Goal: Task Accomplishment & Management: Use online tool/utility

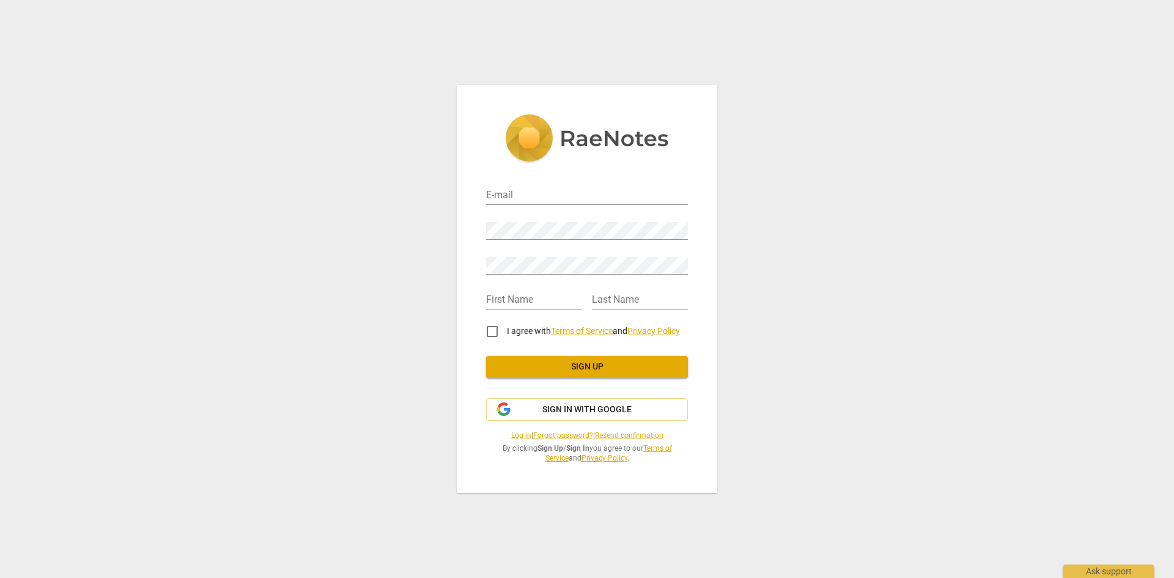
click at [577, 205] on div "E-mail" at bounding box center [587, 190] width 202 height 35
click at [570, 196] on input "email" at bounding box center [587, 196] width 202 height 18
type input "[EMAIL_ADDRESS][DOMAIN_NAME]"
drag, startPoint x: 561, startPoint y: 302, endPoint x: 557, endPoint y: 309, distance: 7.7
click at [561, 303] on input "text" at bounding box center [534, 301] width 96 height 18
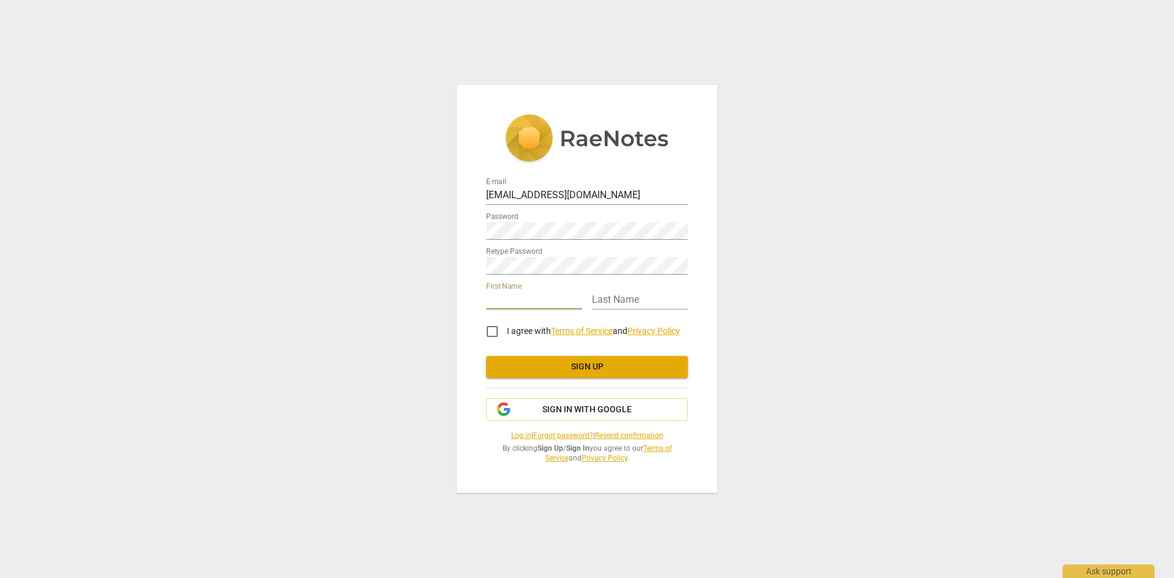
type input "[PERSON_NAME]"
type input "Azar"
click at [492, 330] on input "I agree with Terms of Service and Privacy Policy" at bounding box center [492, 331] width 29 height 29
checkbox input "true"
click at [543, 371] on span "Sign up" at bounding box center [587, 367] width 182 height 12
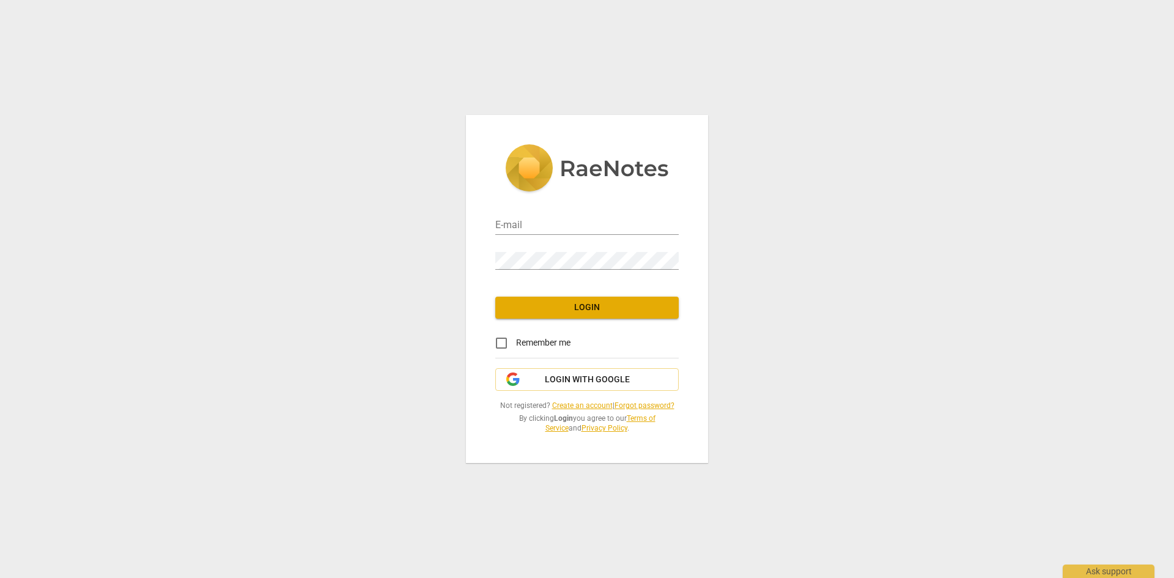
type input "[EMAIL_ADDRESS][DOMAIN_NAME]"
click at [523, 317] on button "Login" at bounding box center [587, 308] width 184 height 22
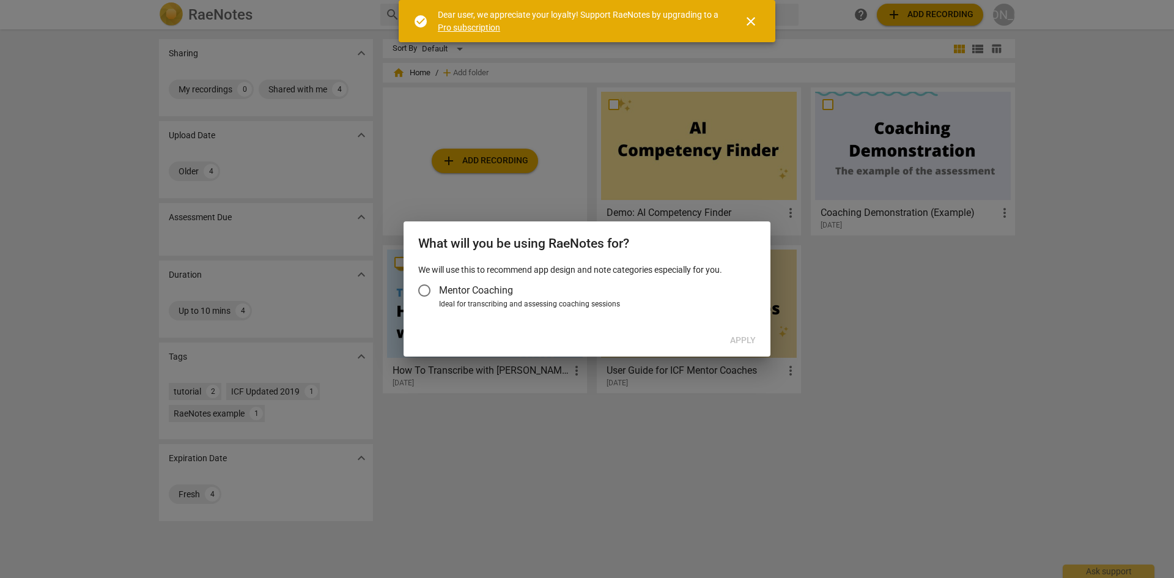
click at [426, 289] on input "Mentor Coaching" at bounding box center [424, 290] width 29 height 29
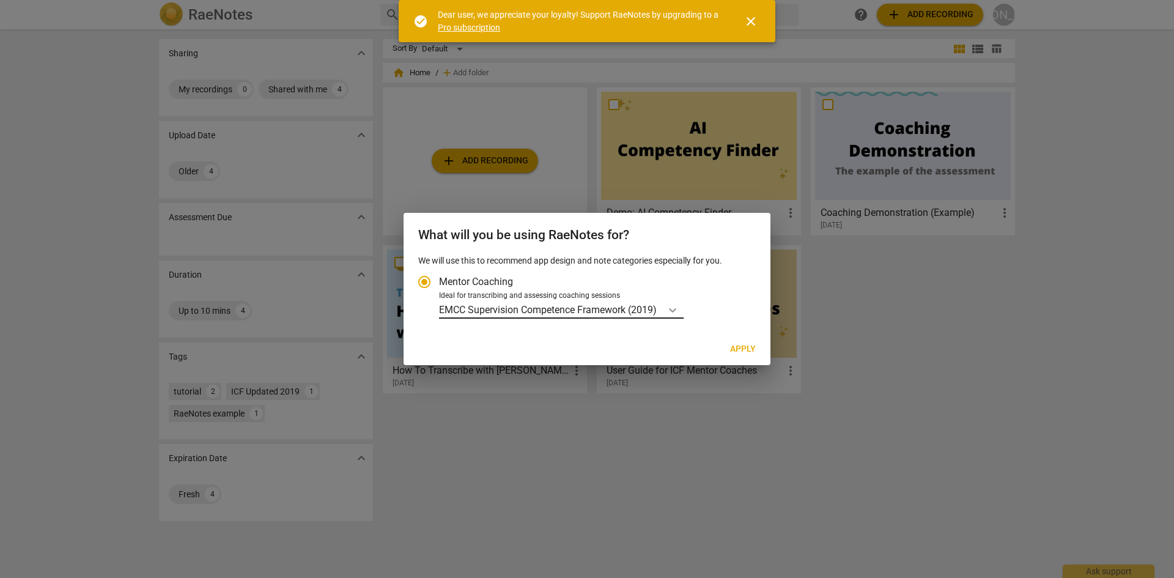
click at [684, 305] on div "Account type" at bounding box center [673, 310] width 22 height 18
click at [0, 0] on input "Ideal for transcribing and assessing coaching sessions EMCC Supervision Compete…" at bounding box center [0, 0] width 0 height 0
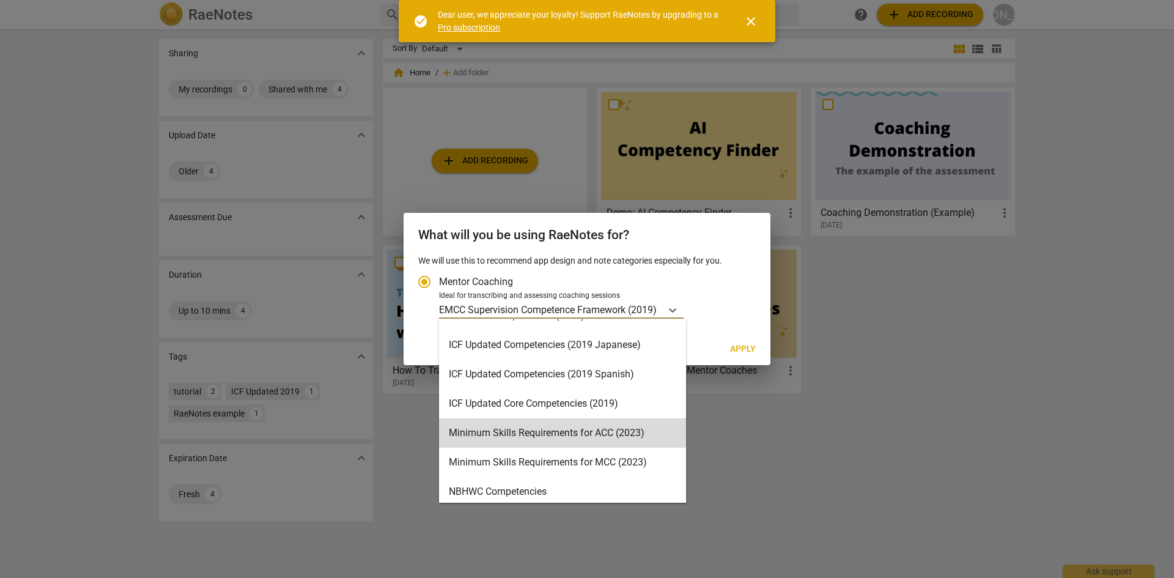
scroll to position [170, 0]
click at [623, 434] on div "Minimum Skills Requirements for ACC (2023)" at bounding box center [562, 430] width 247 height 29
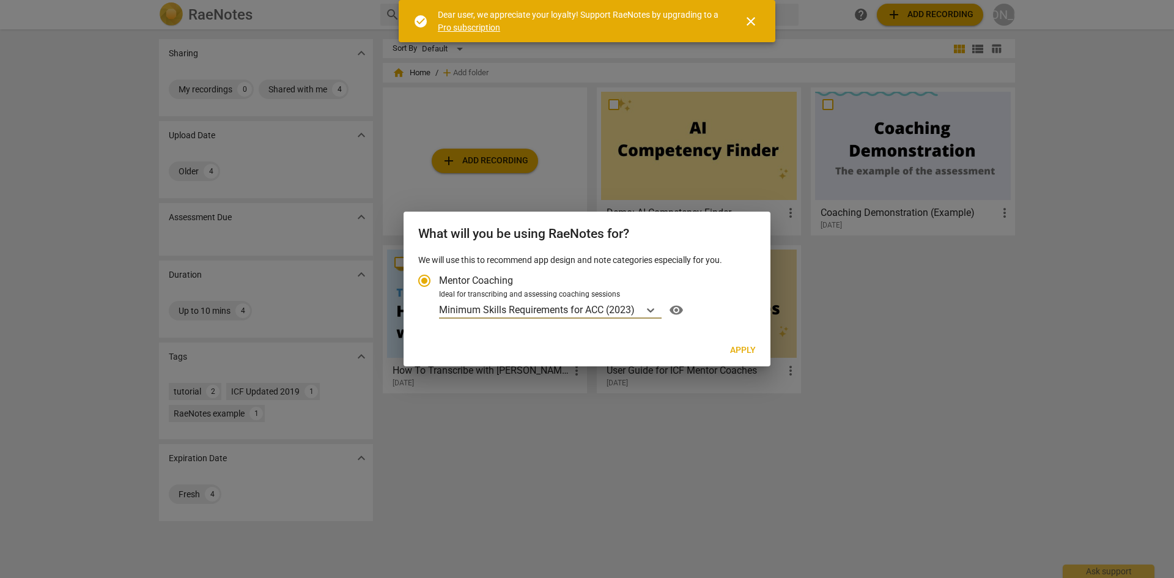
click at [754, 346] on span "Apply" at bounding box center [743, 350] width 26 height 12
radio input "false"
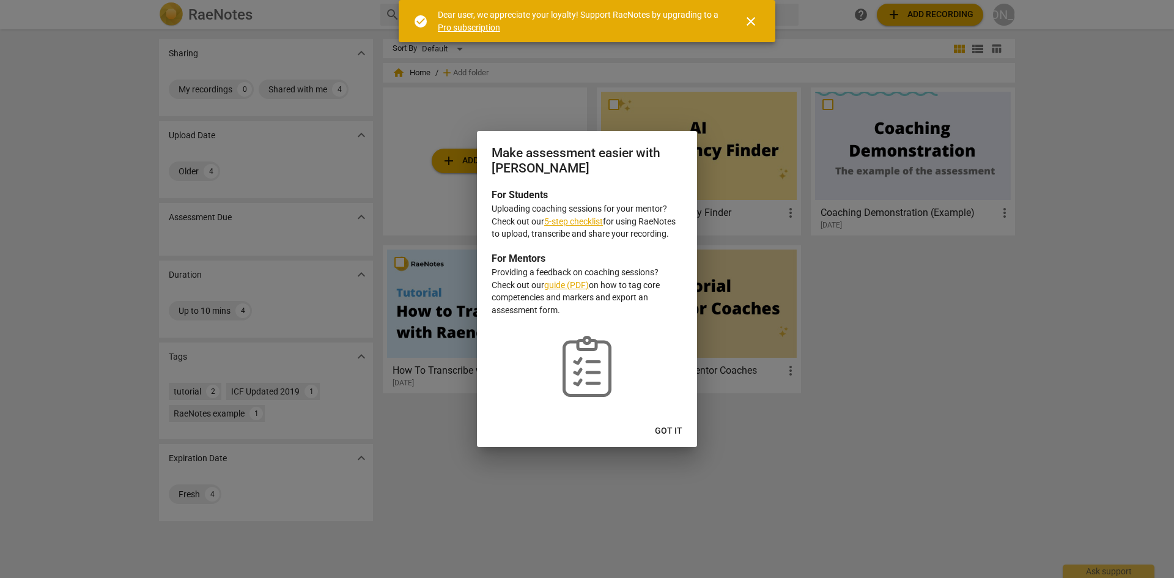
click at [682, 433] on span "Got it" at bounding box center [669, 431] width 28 height 12
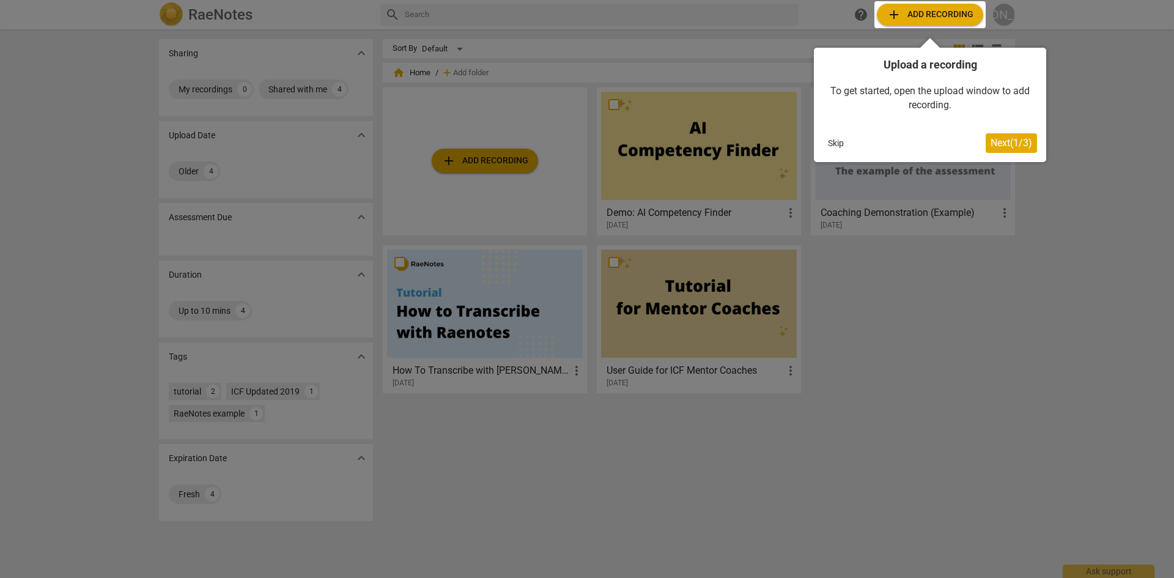
click at [1006, 139] on span "Next ( 1 / 3 )" at bounding box center [1012, 143] width 42 height 12
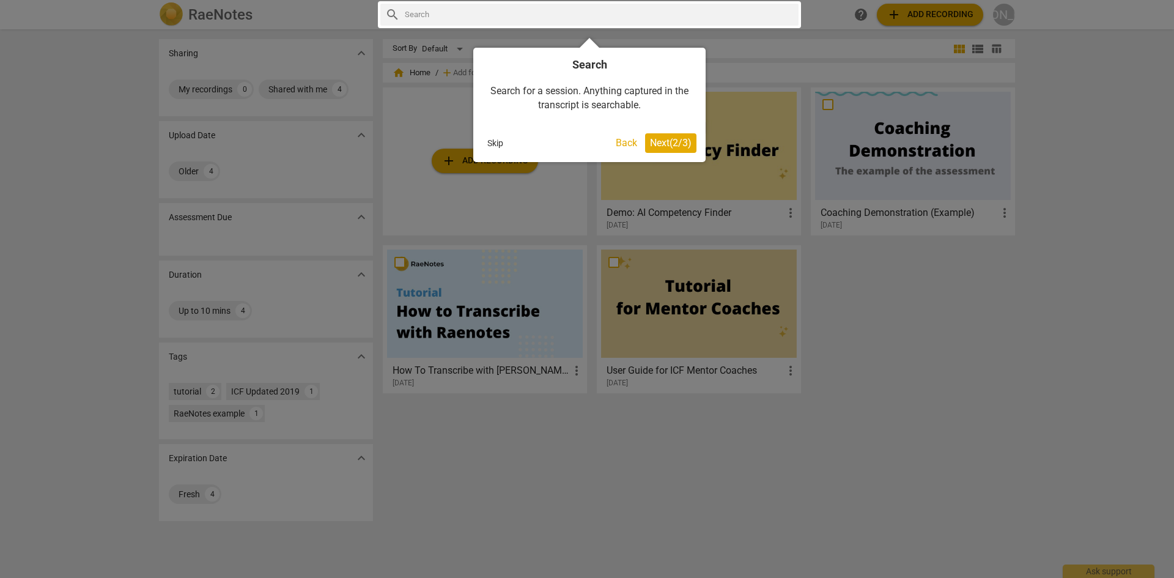
click at [618, 142] on button "Back" at bounding box center [626, 143] width 31 height 20
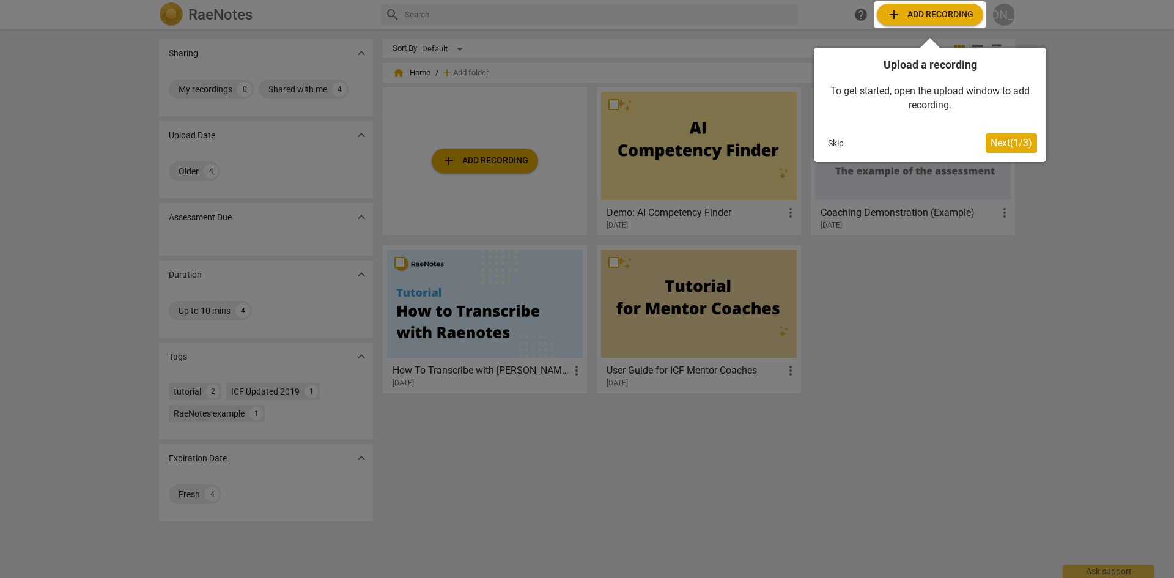
click at [929, 12] on div at bounding box center [930, 14] width 111 height 27
click at [892, 12] on div at bounding box center [930, 14] width 111 height 27
click at [1007, 270] on div at bounding box center [587, 289] width 1174 height 578
click at [895, 16] on div at bounding box center [930, 14] width 111 height 27
click at [894, 16] on div at bounding box center [930, 14] width 111 height 27
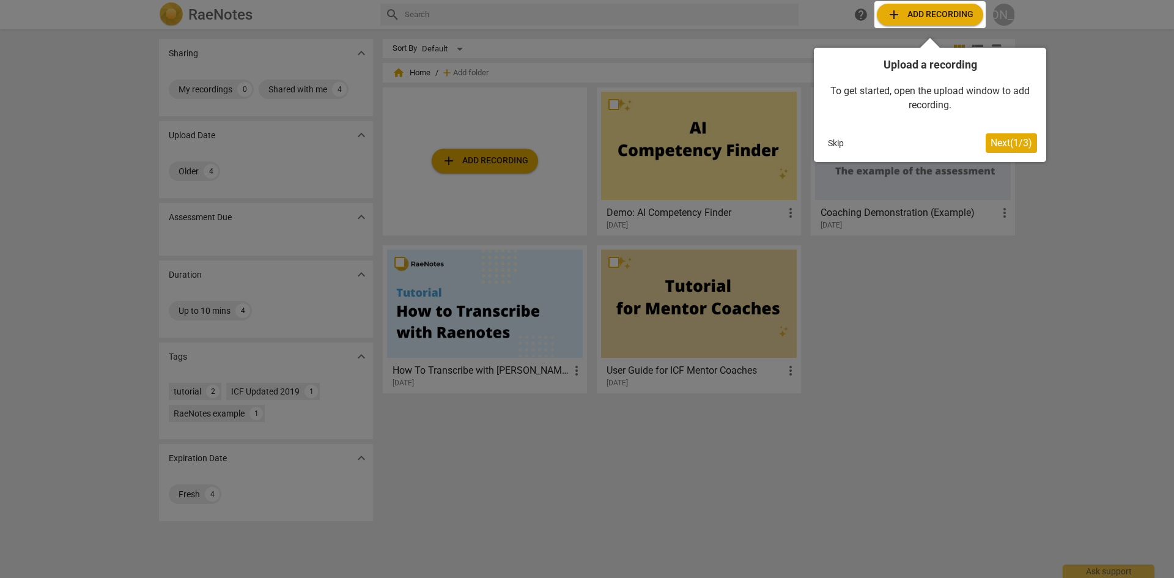
click at [447, 162] on div at bounding box center [587, 289] width 1174 height 578
click at [1003, 144] on span "Next ( 1 / 3 )" at bounding box center [1012, 143] width 42 height 12
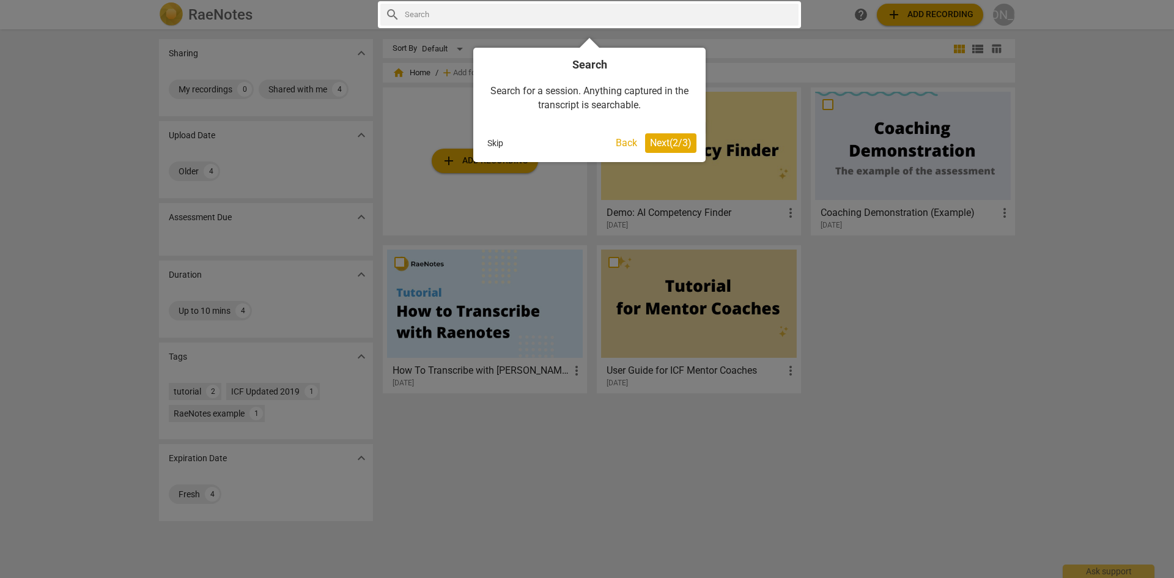
click at [651, 146] on span "Next ( 2 / 3 )" at bounding box center [671, 143] width 42 height 12
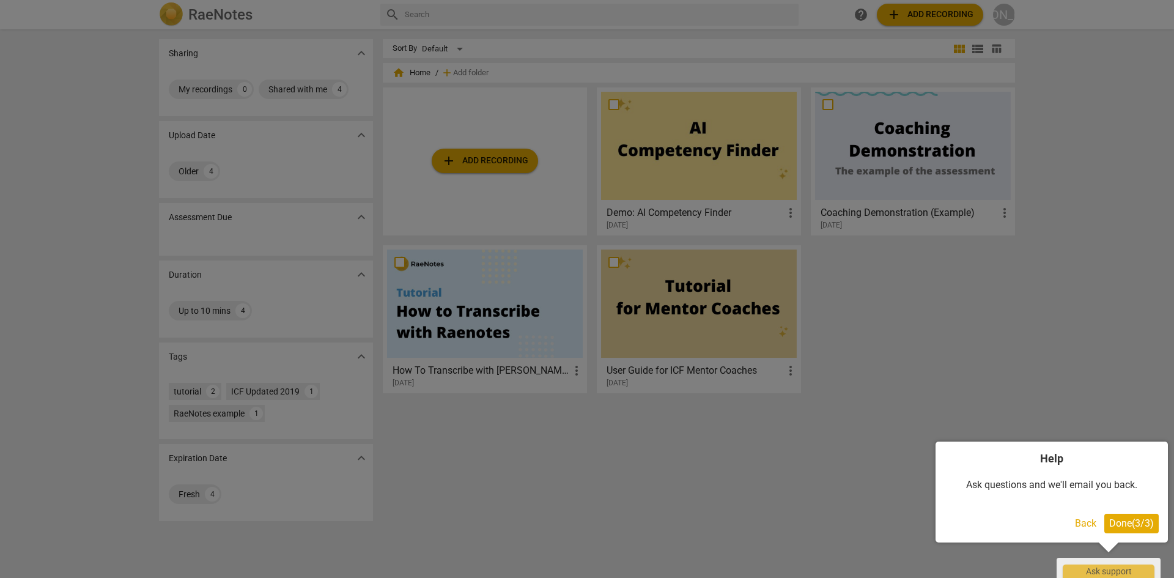
click at [1136, 523] on span "Done ( 3 / 3 )" at bounding box center [1132, 524] width 45 height 12
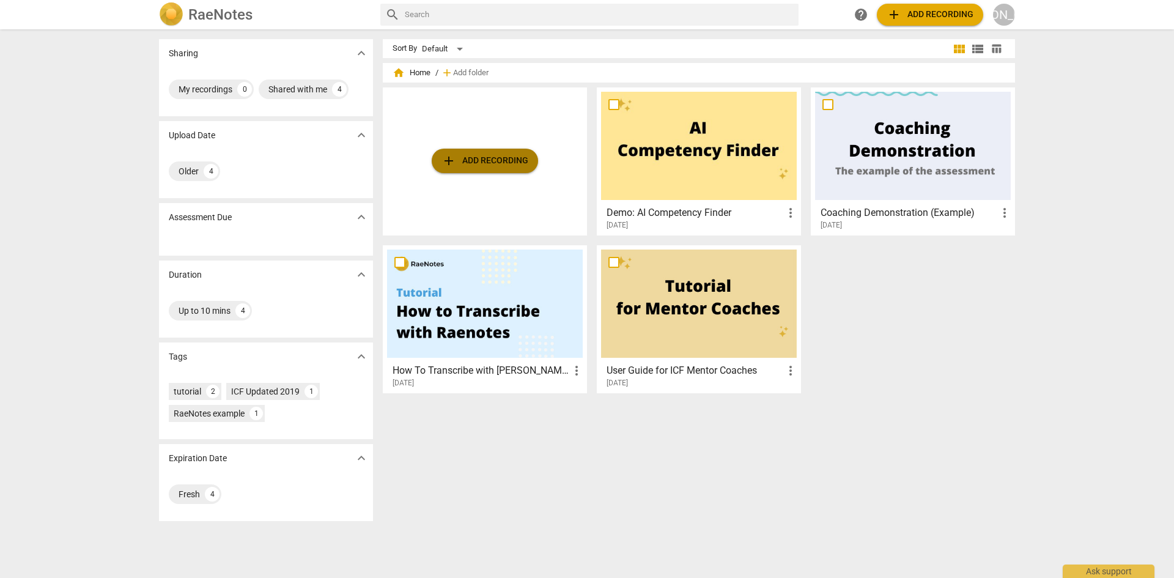
click at [478, 171] on button "add Add recording" at bounding box center [485, 161] width 106 height 24
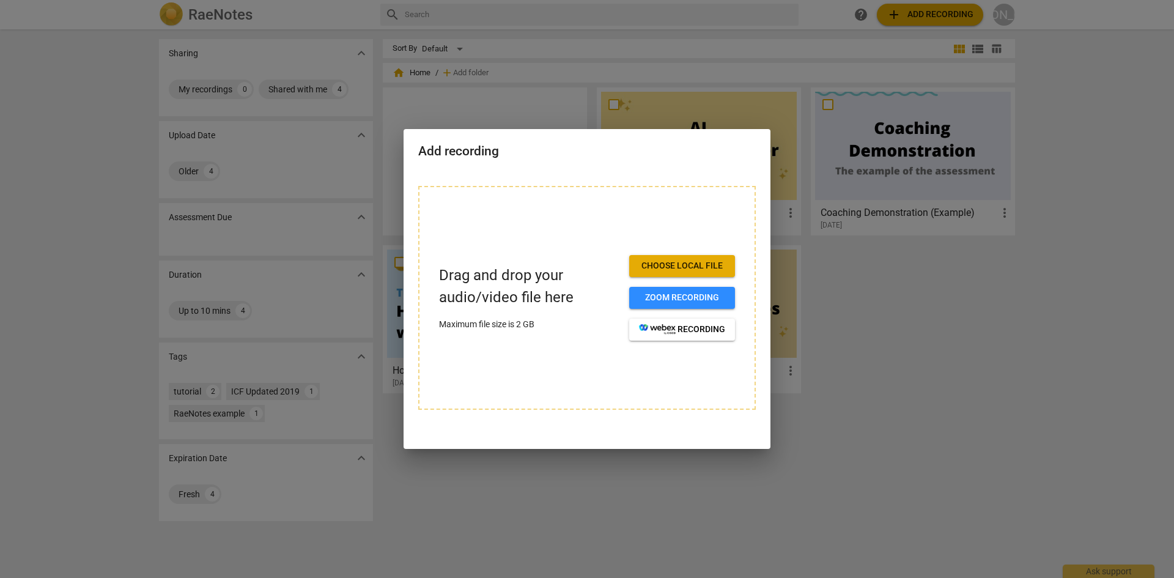
click at [657, 267] on span "Choose local file" at bounding box center [682, 266] width 86 height 12
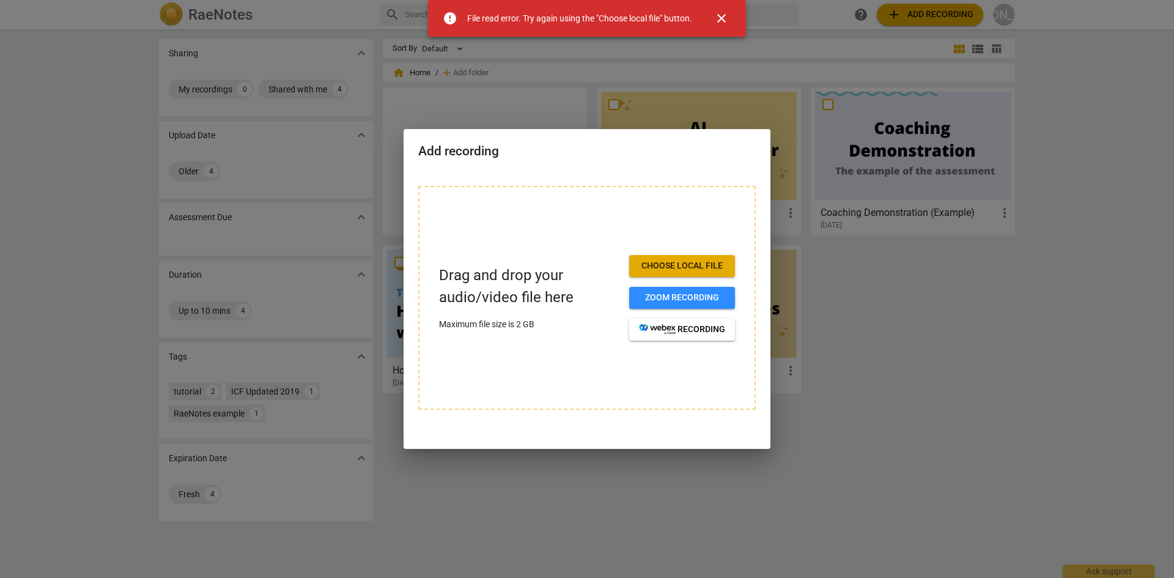
click at [726, 15] on span "close" at bounding box center [721, 18] width 15 height 15
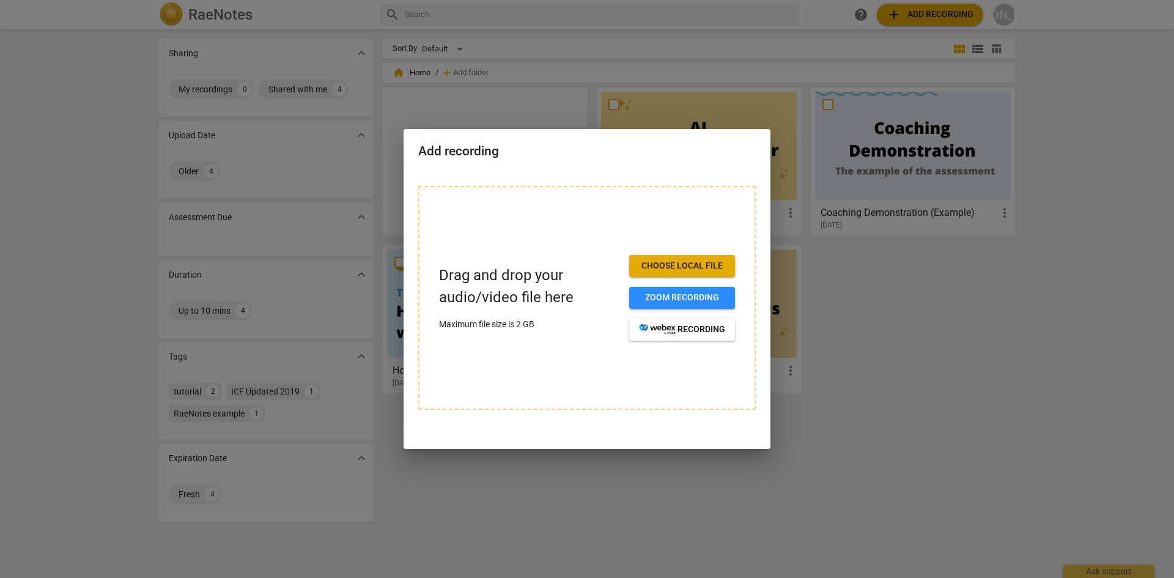
click at [656, 257] on button "Choose local file" at bounding box center [682, 266] width 106 height 22
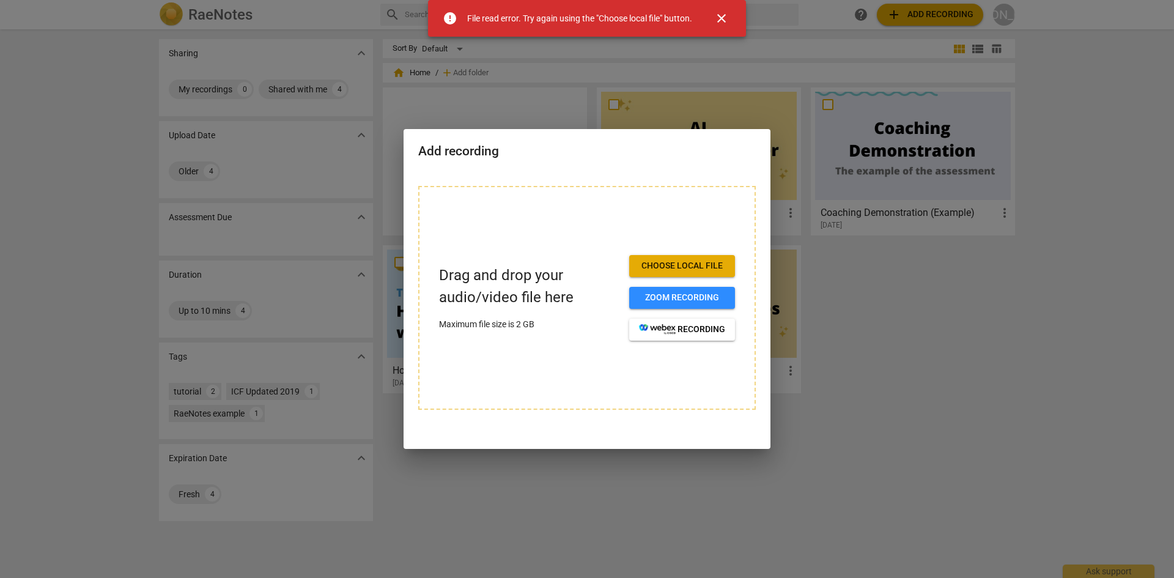
click at [642, 265] on span "Choose local file" at bounding box center [682, 266] width 86 height 12
drag, startPoint x: 729, startPoint y: 17, endPoint x: 713, endPoint y: 23, distance: 16.7
click at [729, 17] on span "close" at bounding box center [721, 18] width 15 height 15
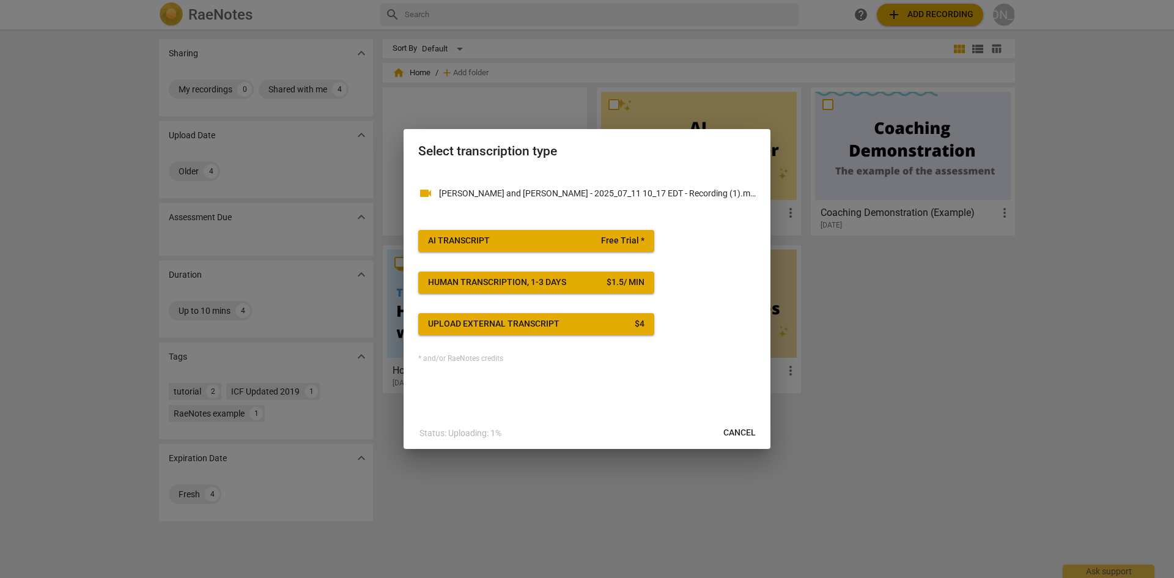
click at [469, 236] on div "AI Transcript" at bounding box center [459, 241] width 62 height 12
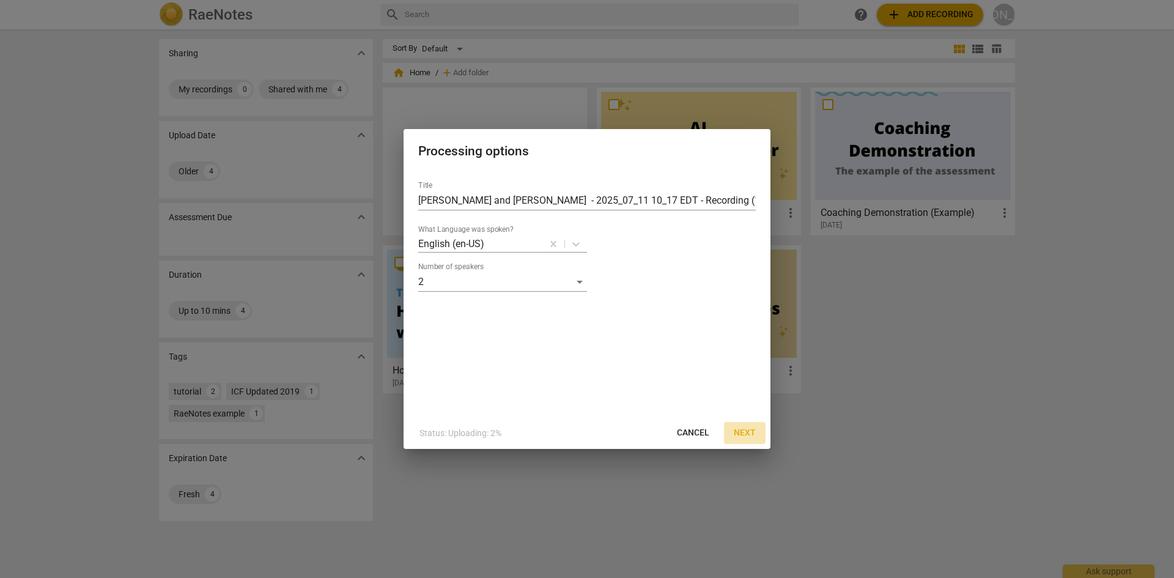
click at [744, 435] on span "Next" at bounding box center [745, 433] width 22 height 12
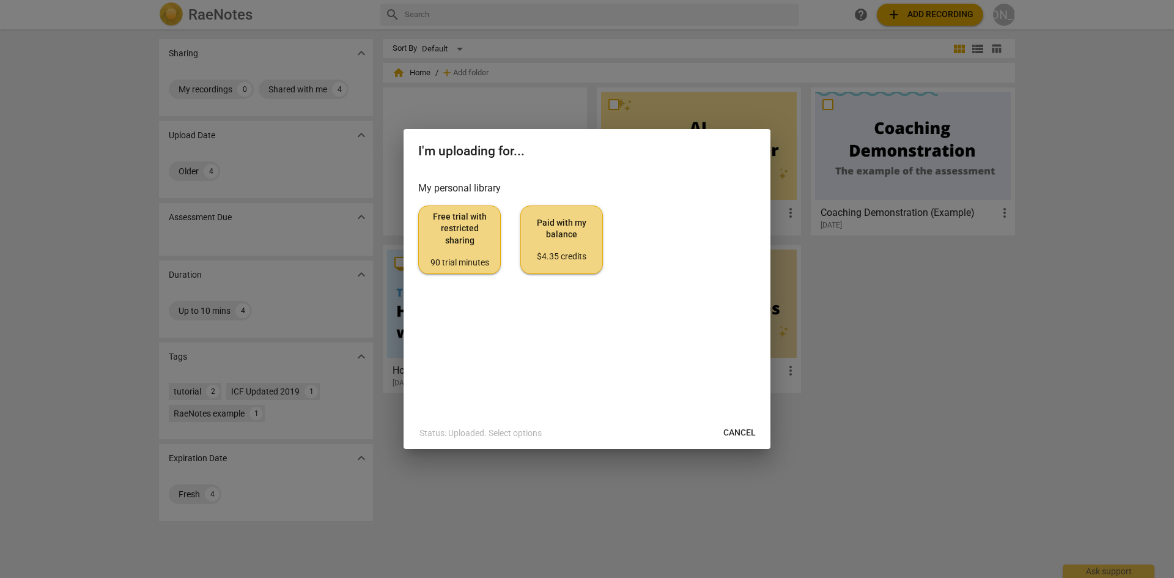
click at [445, 238] on span "Free trial with restricted sharing 90 trial minutes" at bounding box center [460, 240] width 62 height 58
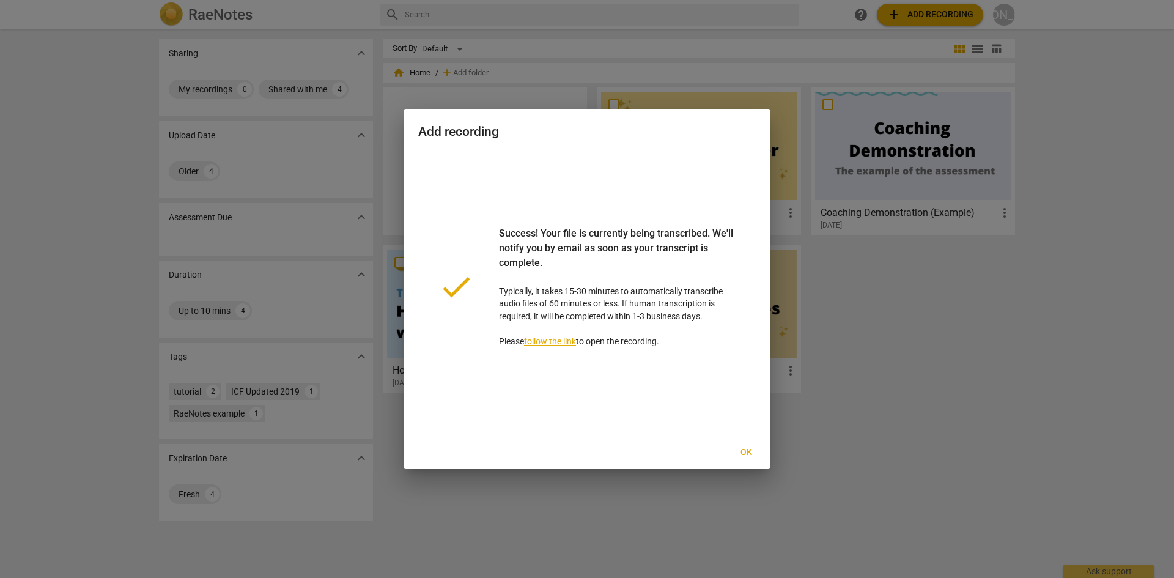
click at [585, 537] on div at bounding box center [587, 289] width 1174 height 578
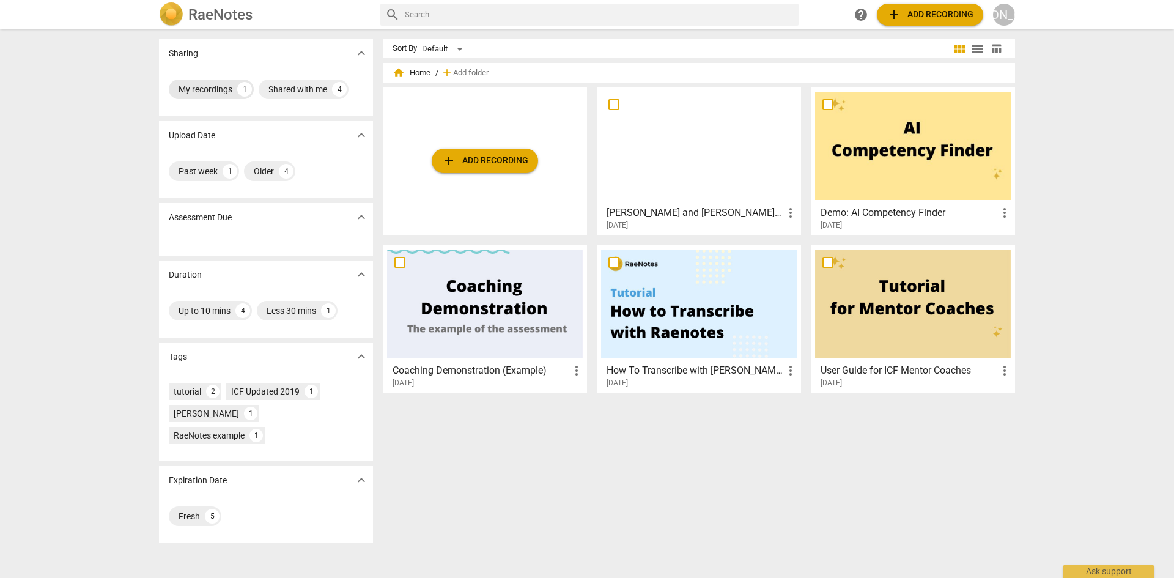
click at [189, 92] on div "My recordings" at bounding box center [206, 89] width 54 height 12
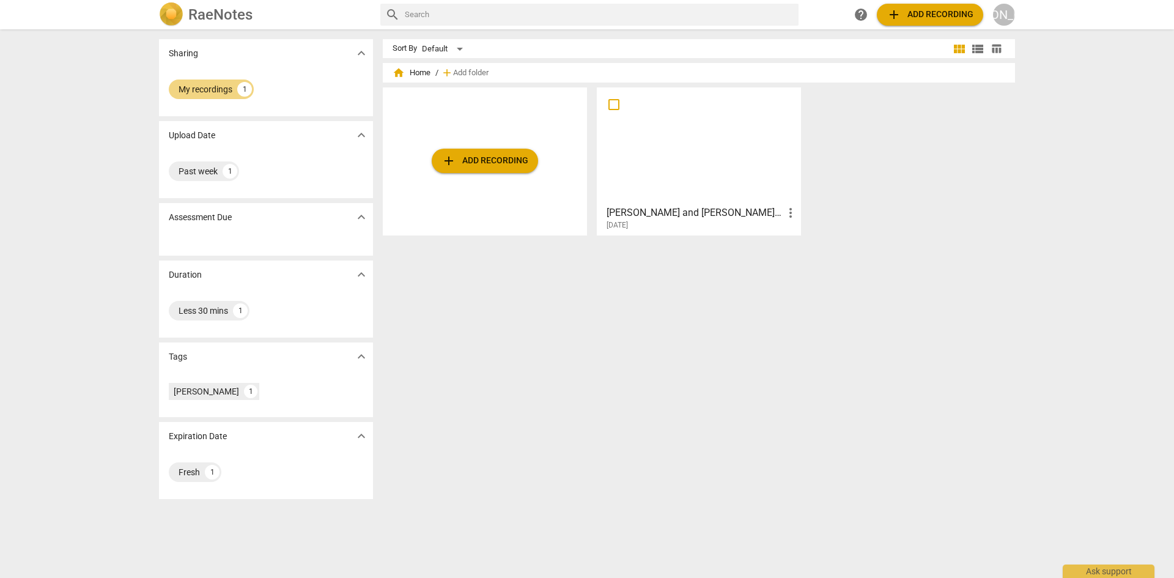
click at [653, 221] on div "[DATE]" at bounding box center [702, 225] width 191 height 10
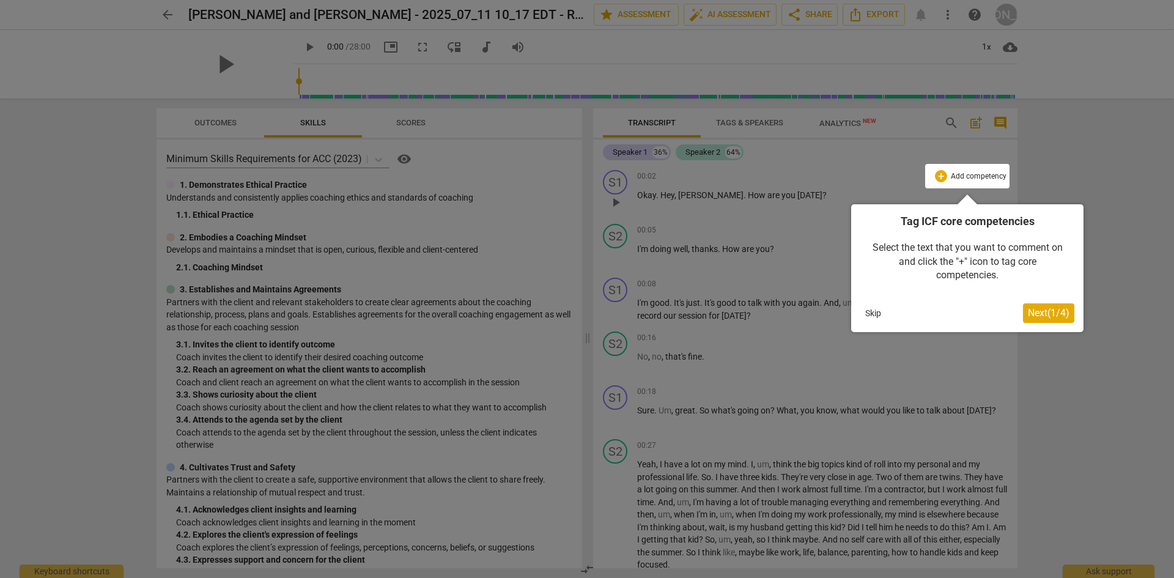
click at [1039, 316] on span "Next ( 1 / 4 )" at bounding box center [1049, 313] width 42 height 12
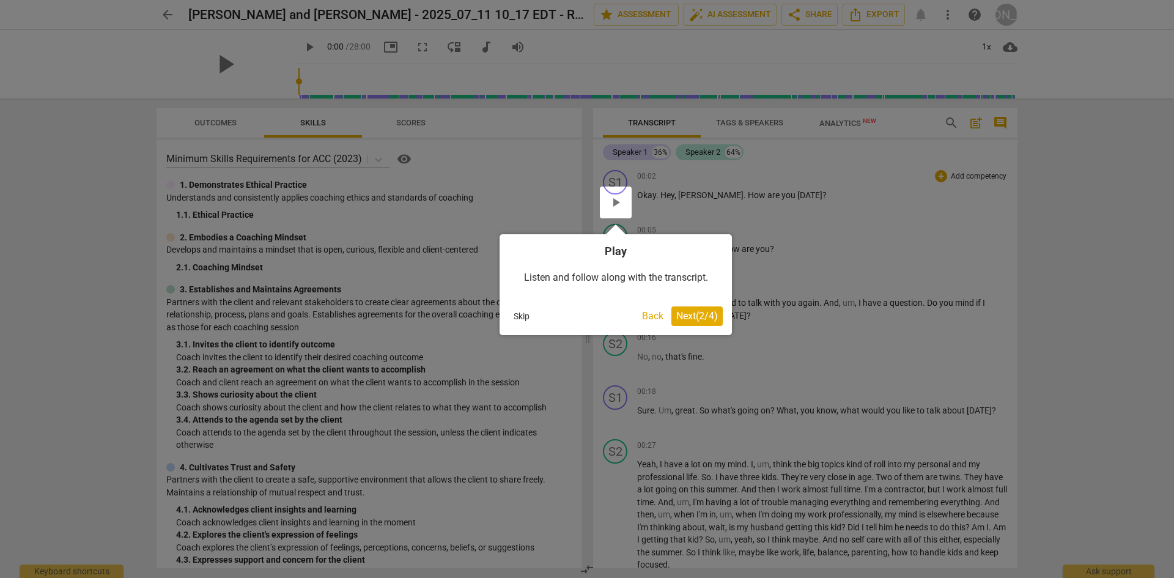
click at [683, 314] on span "Next ( 2 / 4 )" at bounding box center [698, 316] width 42 height 12
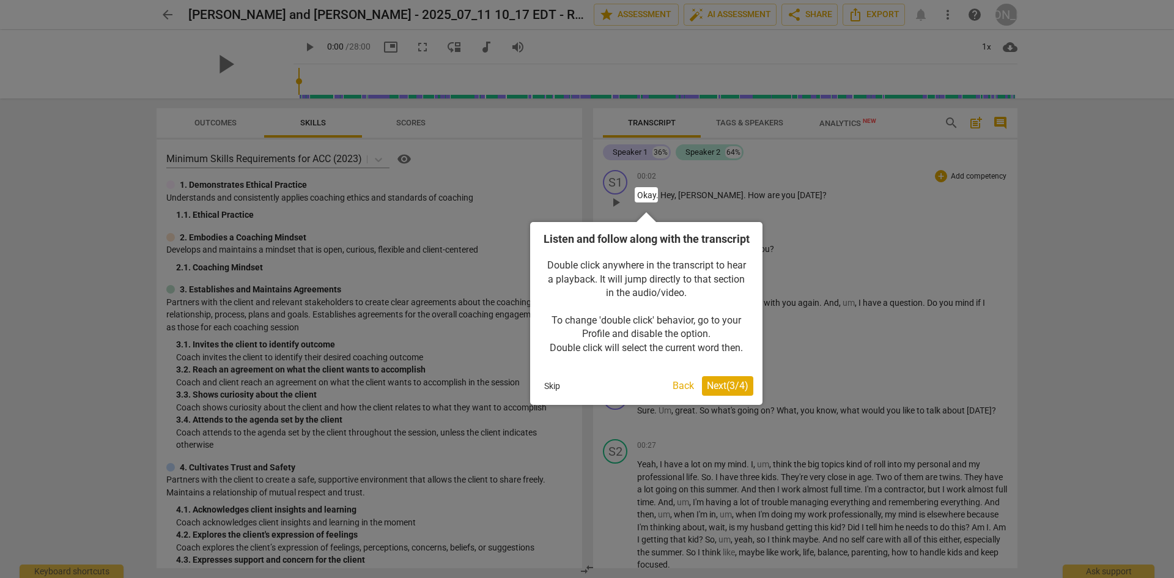
click at [710, 391] on span "Next ( 3 / 4 )" at bounding box center [728, 386] width 42 height 12
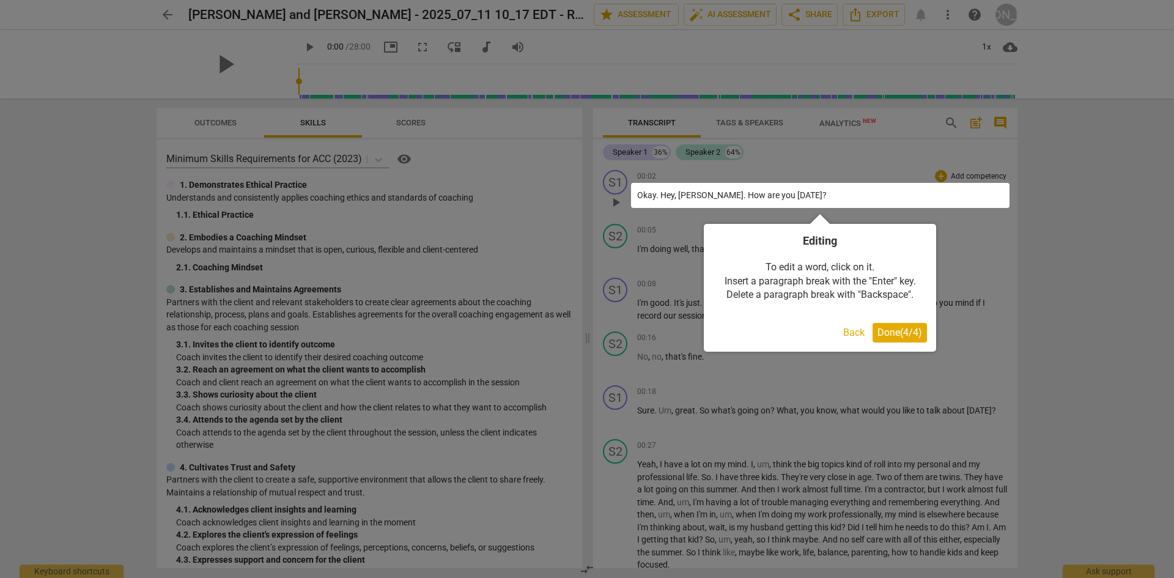
click at [902, 332] on span "Done ( 4 / 4 )" at bounding box center [900, 333] width 45 height 12
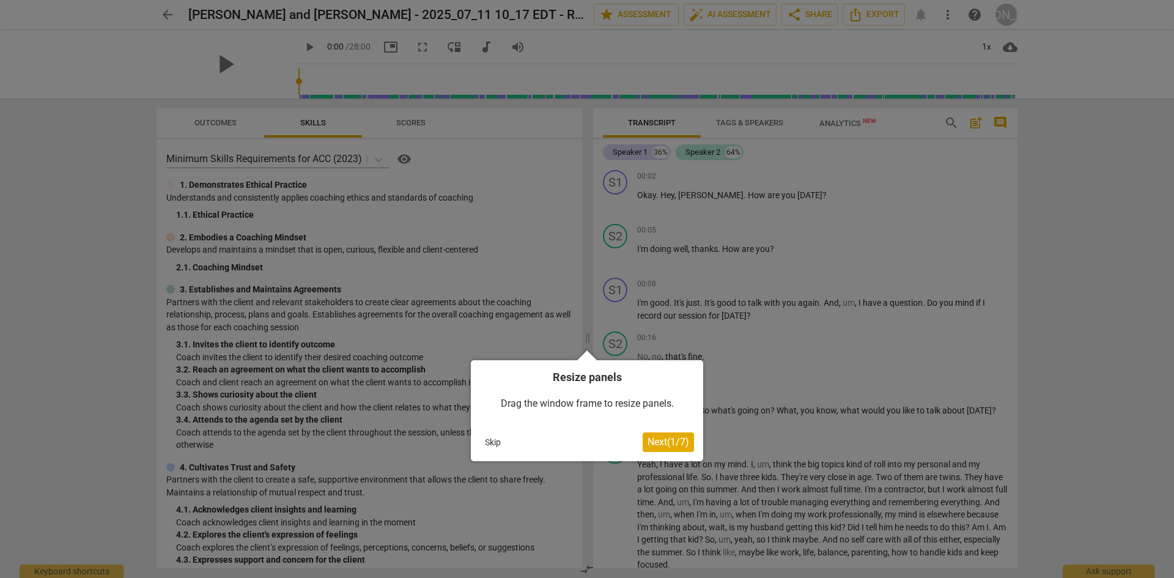
click at [665, 450] on button "Next ( 1 / 7 )" at bounding box center [668, 442] width 51 height 20
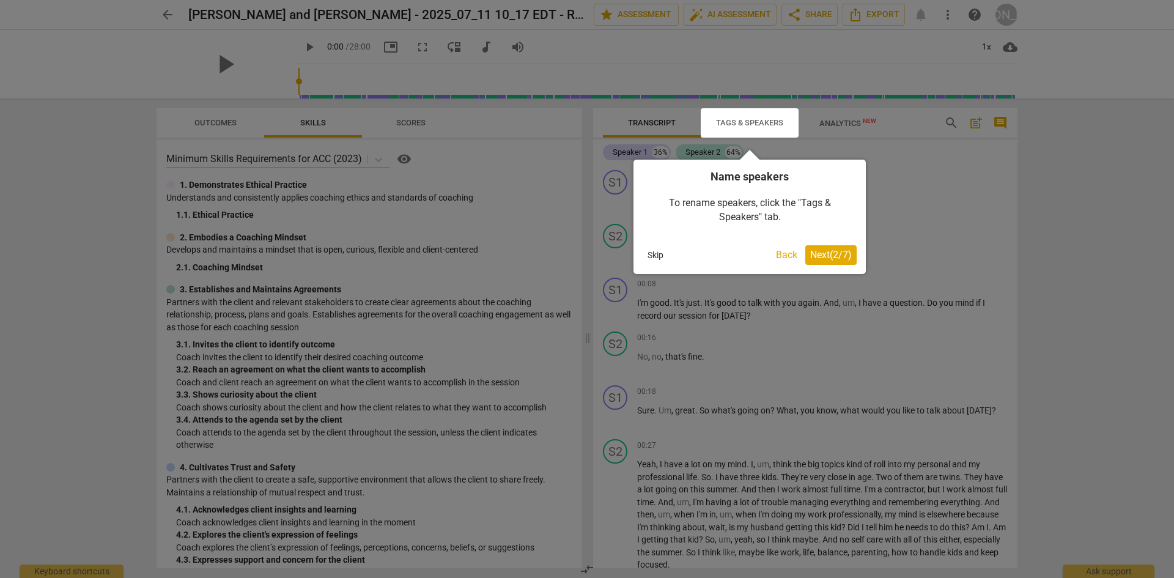
click at [820, 254] on span "Next ( 2 / 7 )" at bounding box center [832, 255] width 42 height 12
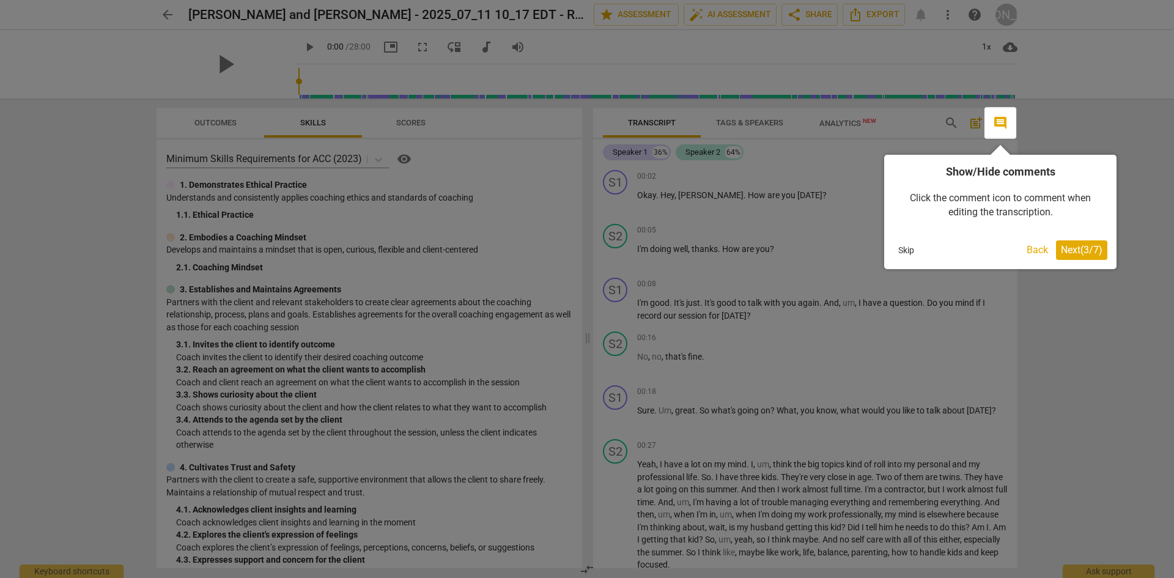
click at [1089, 245] on span "Next ( 3 / 7 )" at bounding box center [1082, 250] width 42 height 12
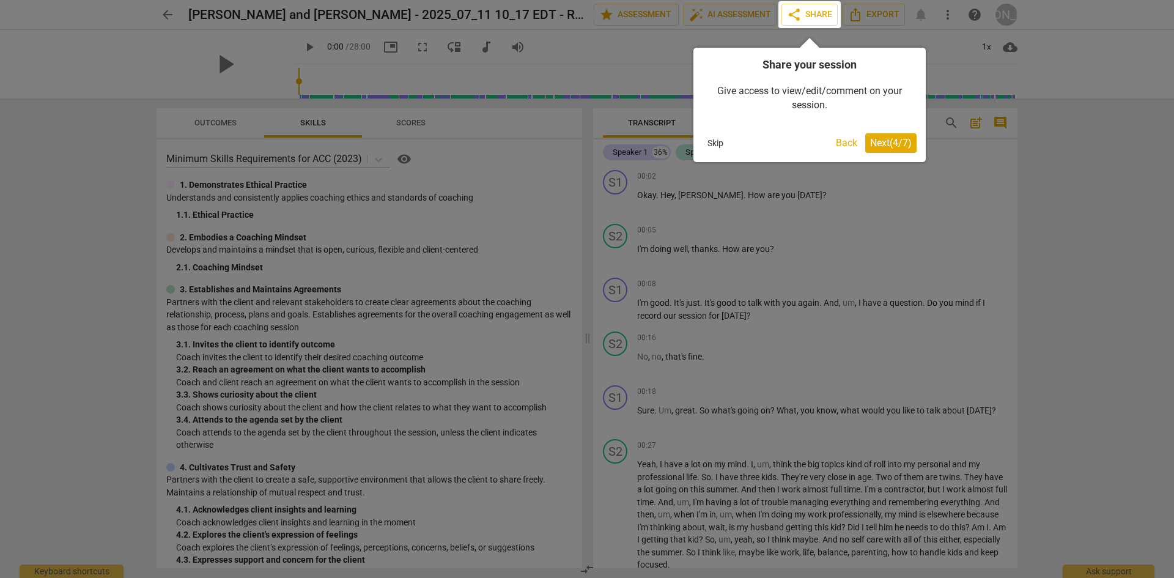
click at [887, 137] on span "Next ( 4 / 7 )" at bounding box center [891, 143] width 42 height 12
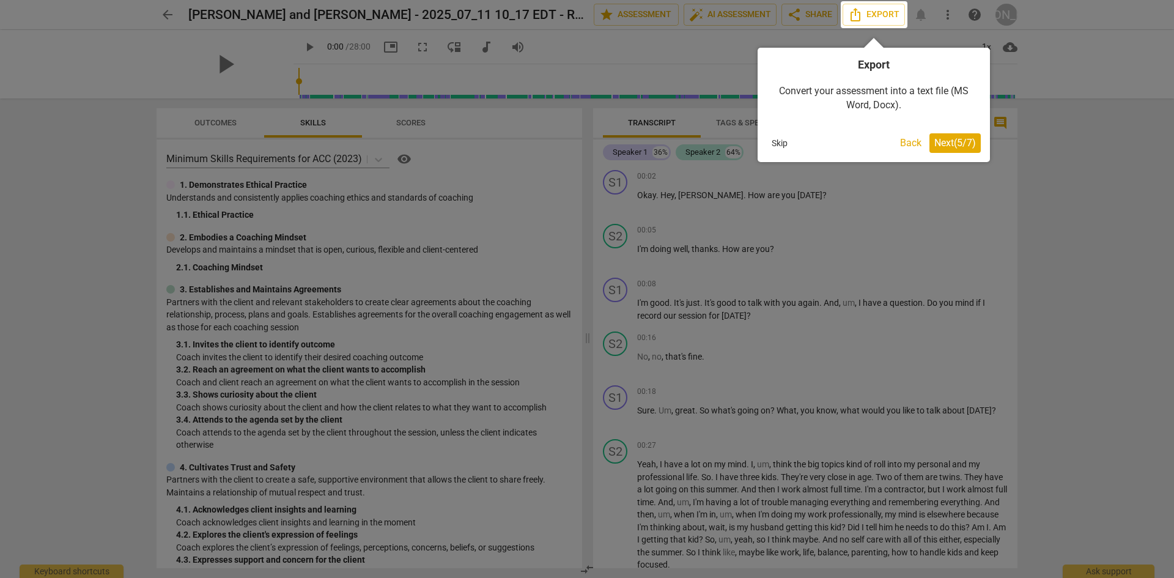
click at [948, 139] on span "Next ( 5 / 7 )" at bounding box center [956, 143] width 42 height 12
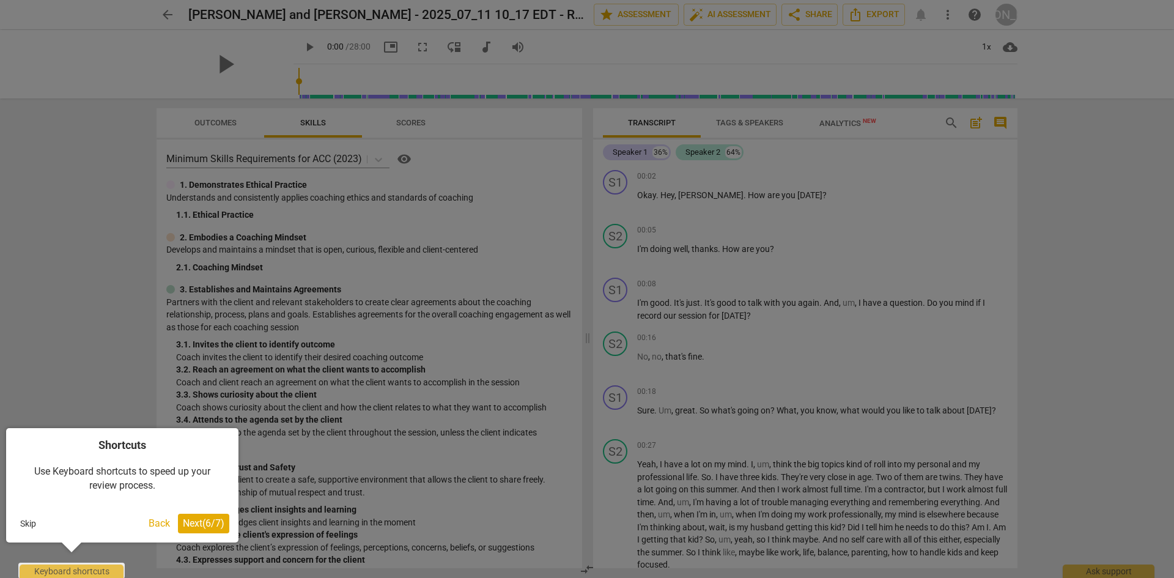
click at [196, 522] on span "Next ( 6 / 7 )" at bounding box center [204, 524] width 42 height 12
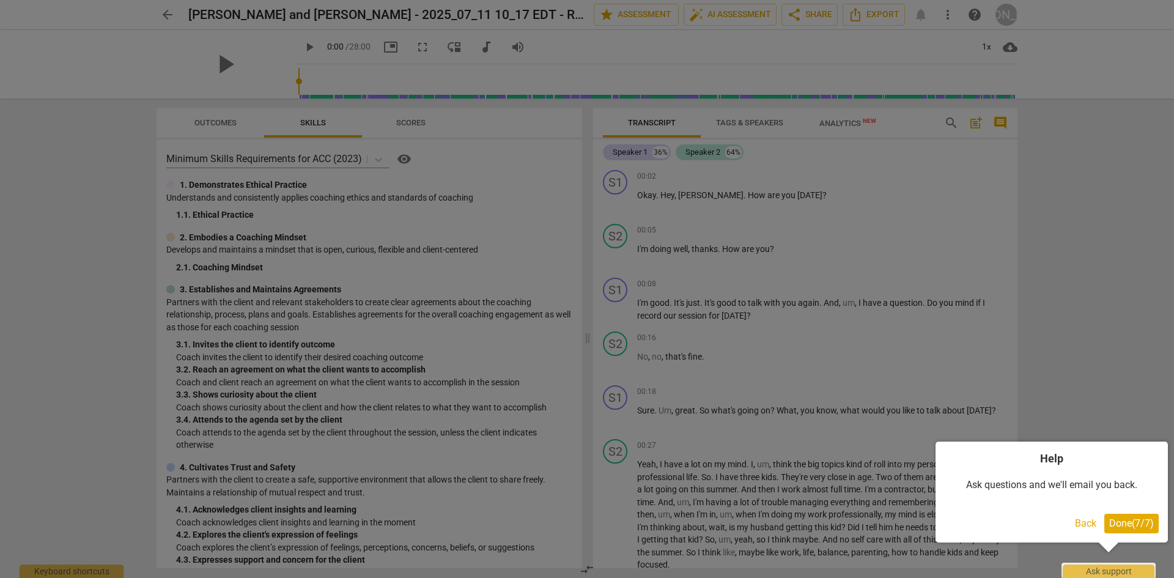
click at [1151, 527] on span "Done ( 7 / 7 )" at bounding box center [1132, 524] width 45 height 12
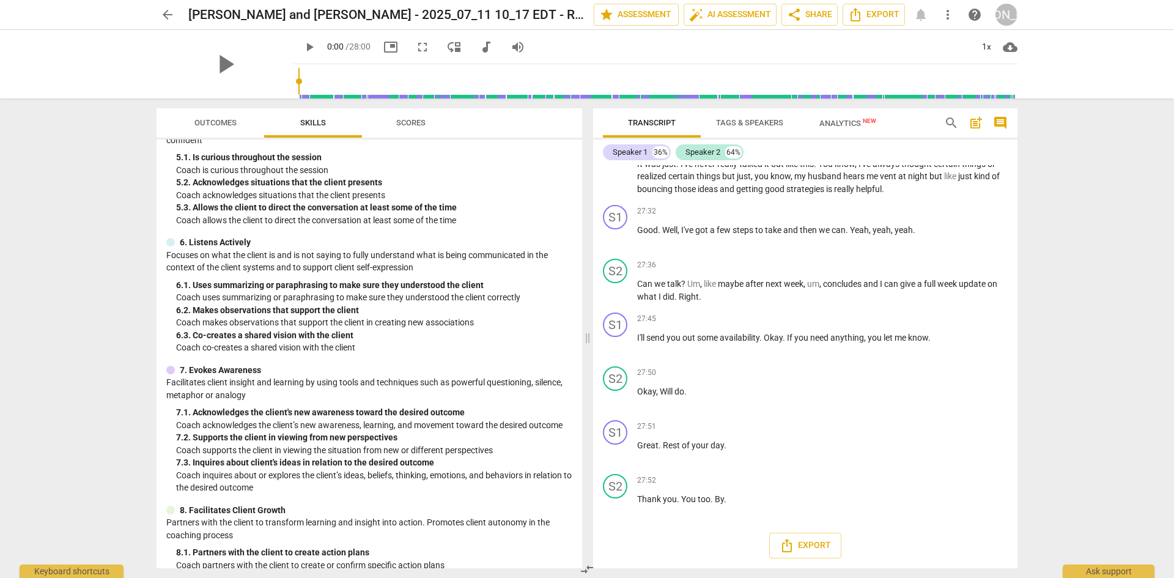
scroll to position [555, 0]
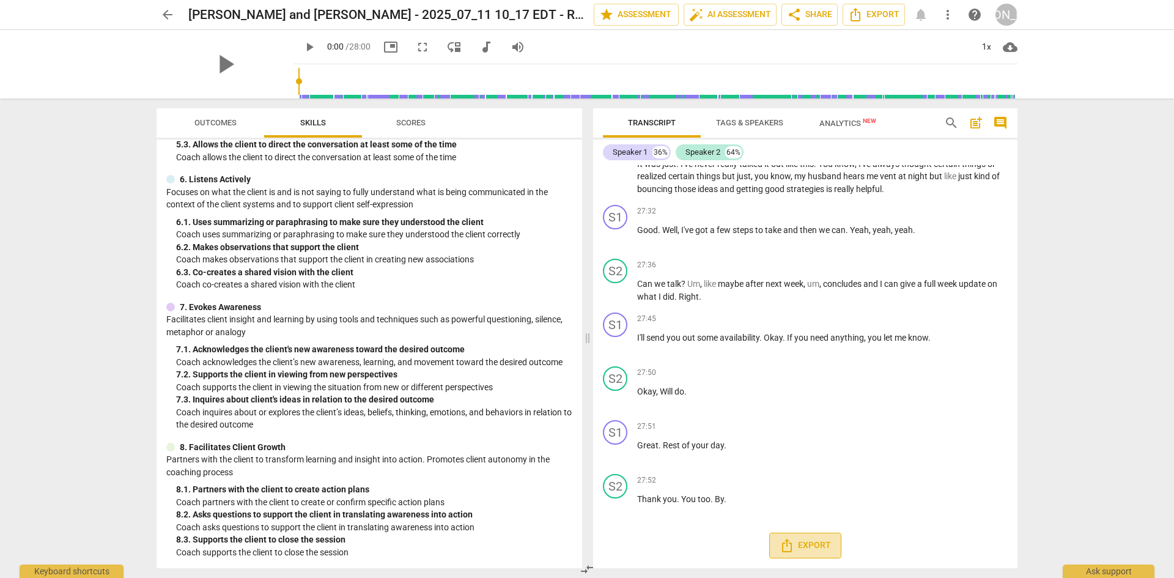
click at [807, 545] on span "Export" at bounding box center [805, 545] width 51 height 15
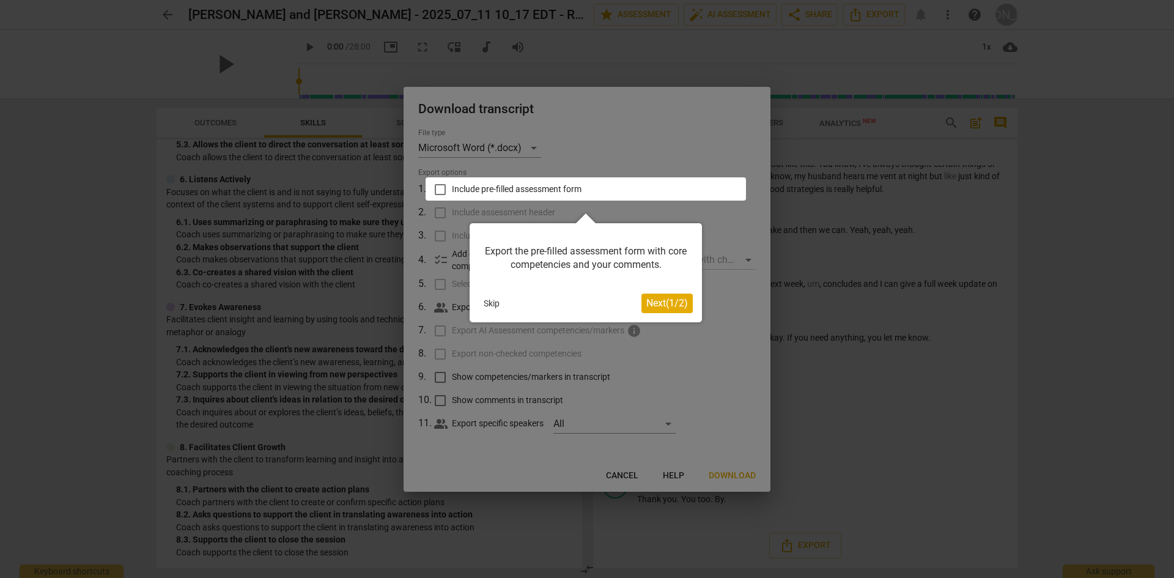
click at [655, 303] on span "Next ( 1 / 2 )" at bounding box center [668, 303] width 42 height 12
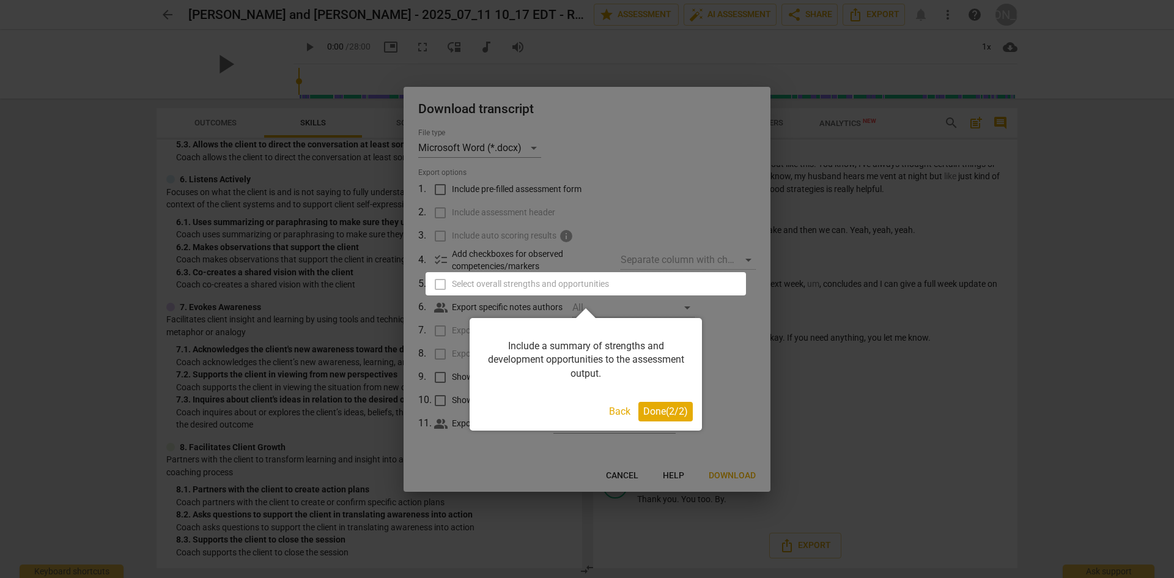
click at [672, 418] on button "Done ( 2 / 2 )" at bounding box center [666, 412] width 54 height 20
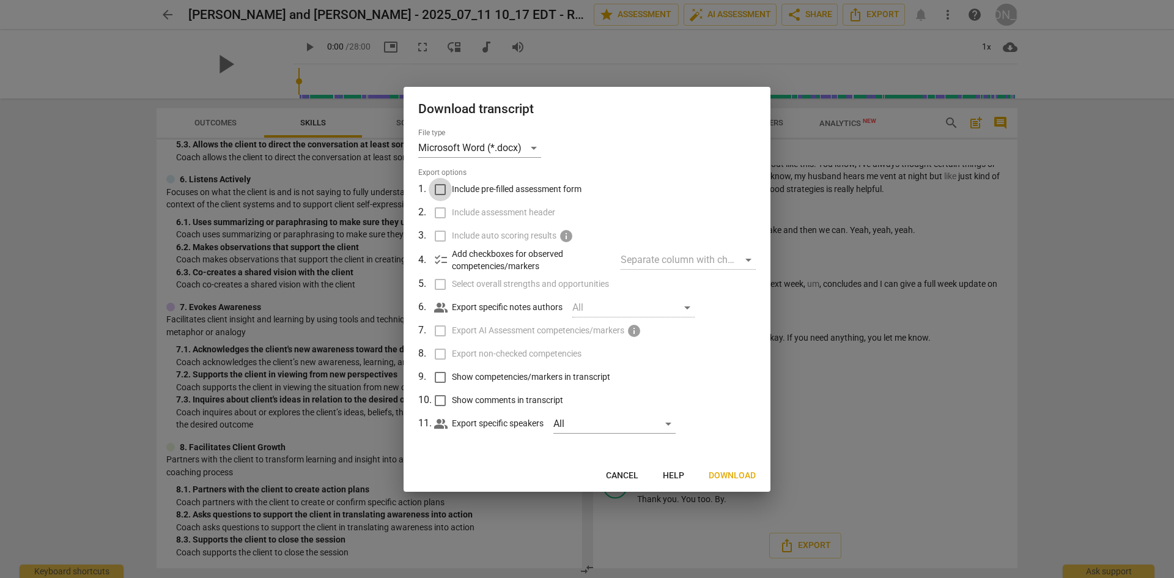
click at [440, 191] on input "Include pre-filled assessment form" at bounding box center [440, 189] width 23 height 23
checkbox input "true"
click at [439, 285] on input "Select overall strengths and opportunities" at bounding box center [440, 284] width 23 height 23
checkbox input "true"
click at [440, 353] on input "Export non-checked competencies" at bounding box center [440, 354] width 23 height 23
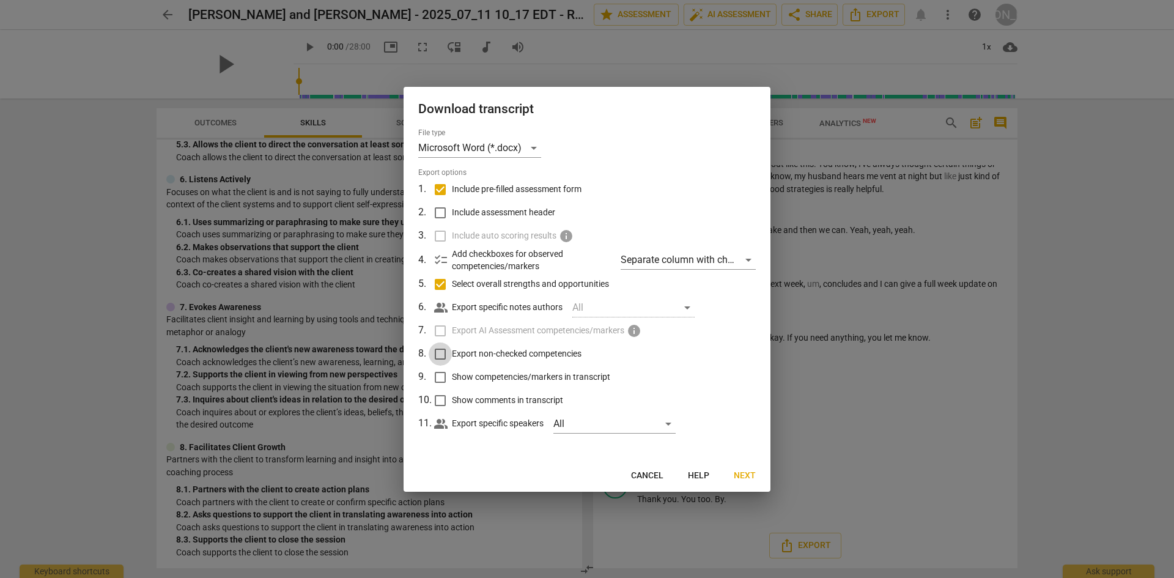
checkbox input "true"
click at [441, 401] on input "Show comments in transcript" at bounding box center [440, 400] width 23 height 23
checkbox input "true"
click at [436, 377] on input "Show competencies/markers in transcript" at bounding box center [440, 377] width 23 height 23
checkbox input "true"
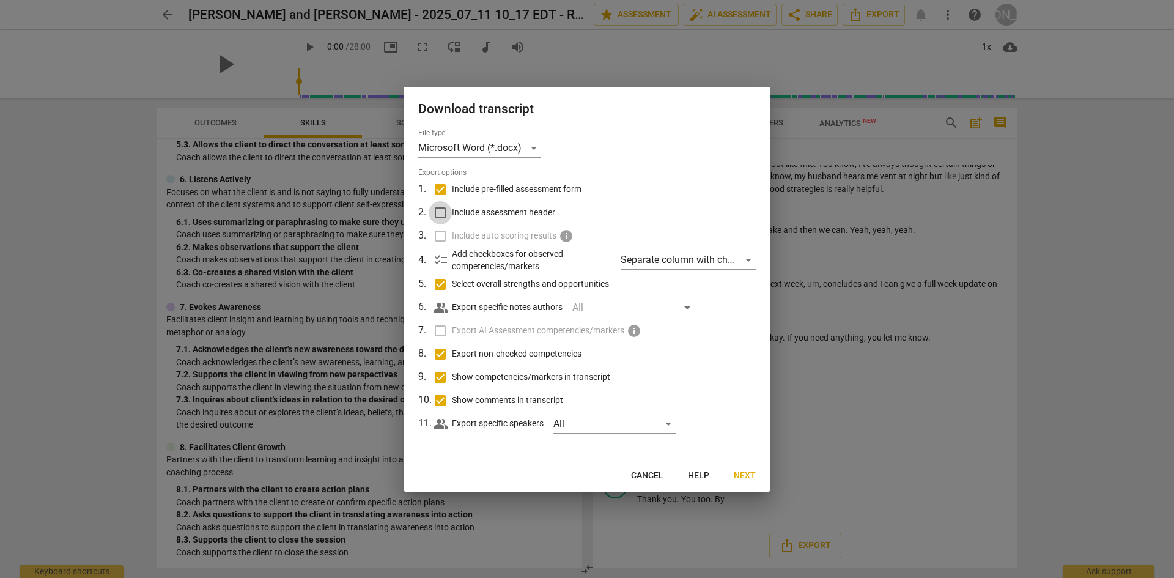
click at [437, 215] on input "Include assessment header" at bounding box center [440, 212] width 23 height 23
checkbox input "true"
click at [749, 476] on span "Next" at bounding box center [745, 476] width 22 height 12
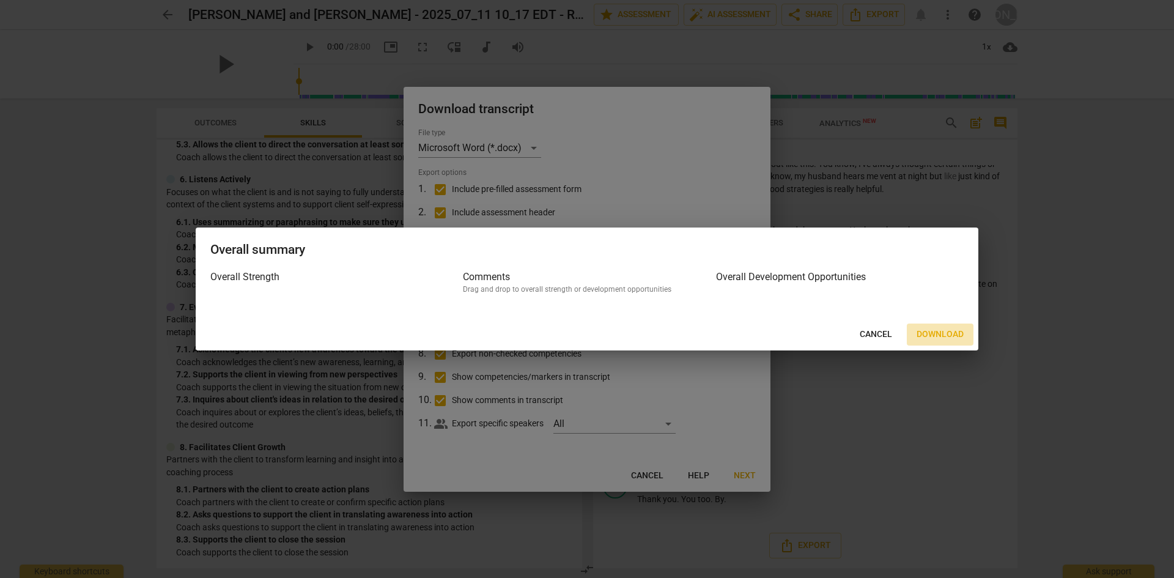
click at [935, 336] on span "Download" at bounding box center [940, 334] width 47 height 12
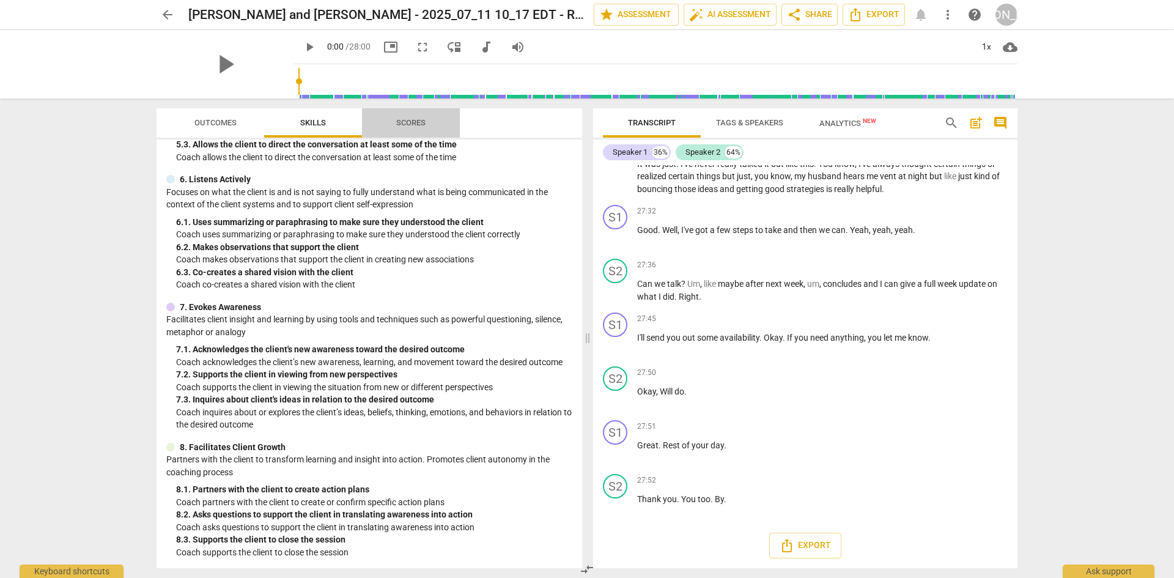
click at [415, 128] on span "Scores" at bounding box center [411, 123] width 59 height 17
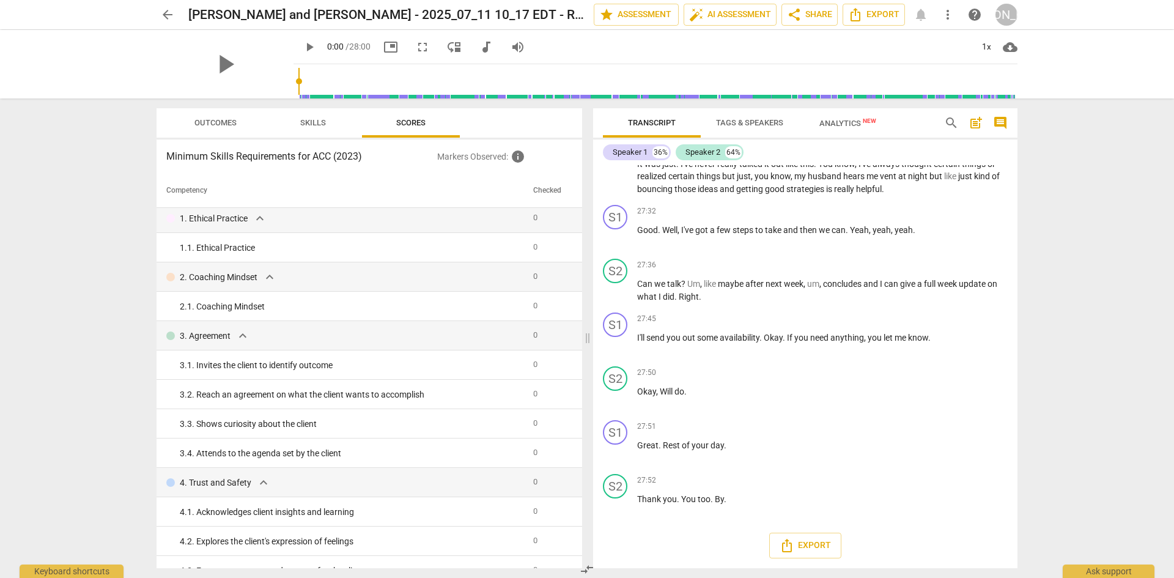
scroll to position [0, 0]
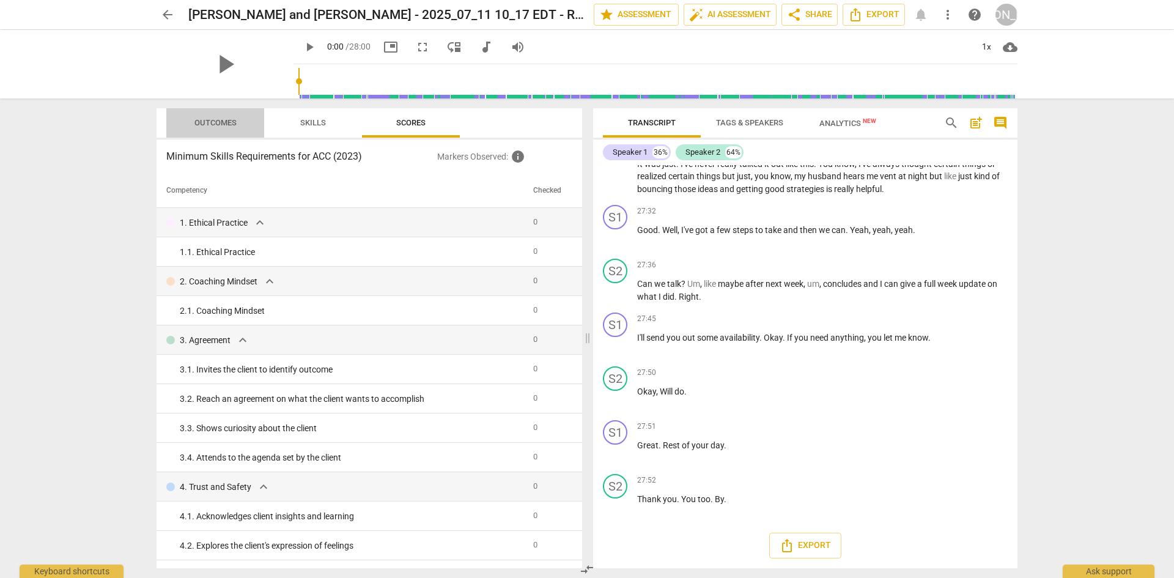
click at [224, 125] on span "Outcomes" at bounding box center [216, 122] width 42 height 9
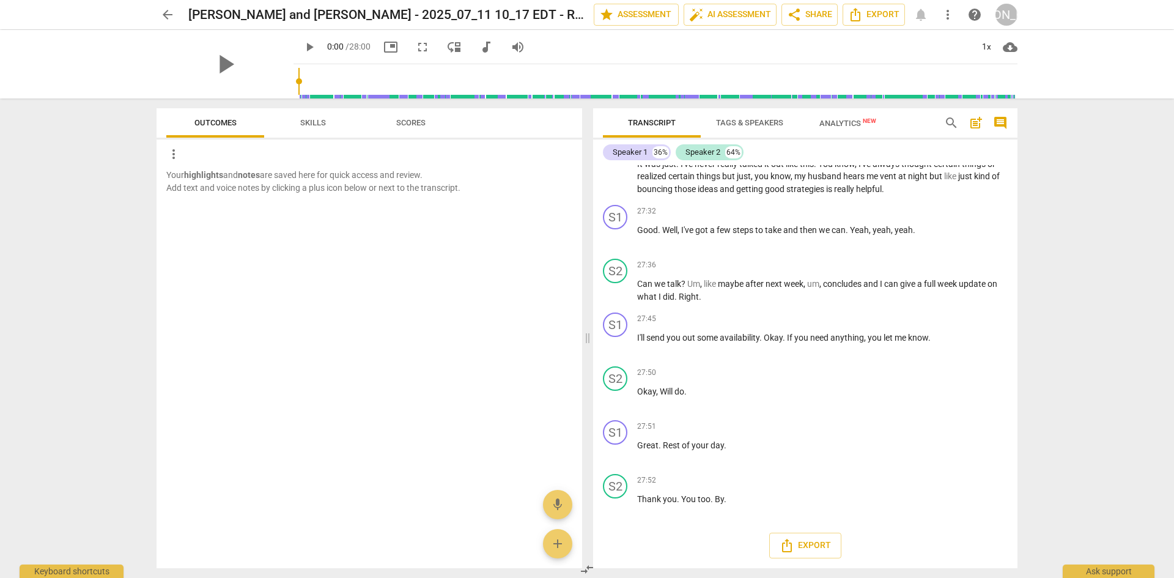
click at [308, 127] on span "Skills" at bounding box center [313, 123] width 55 height 17
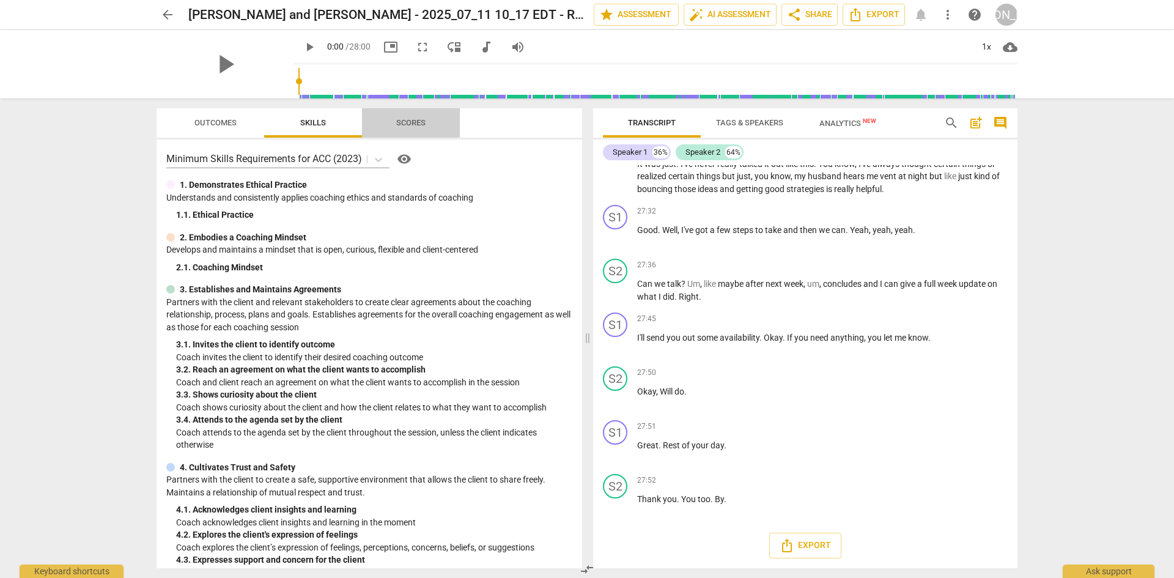
click at [410, 118] on span "Scores" at bounding box center [410, 122] width 29 height 9
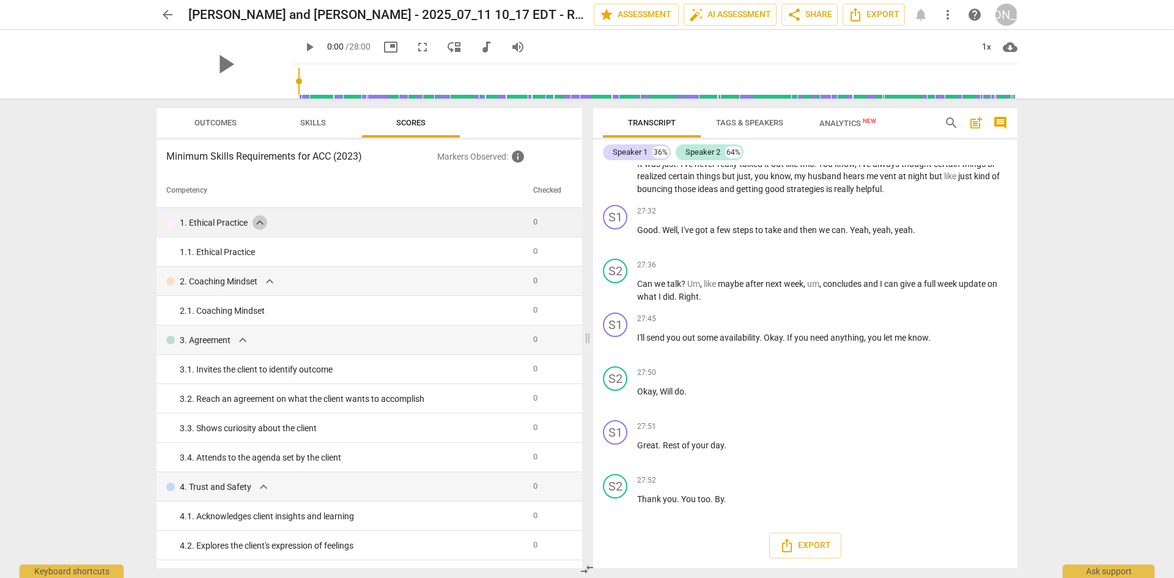
click at [264, 224] on span "expand_more" at bounding box center [260, 222] width 15 height 15
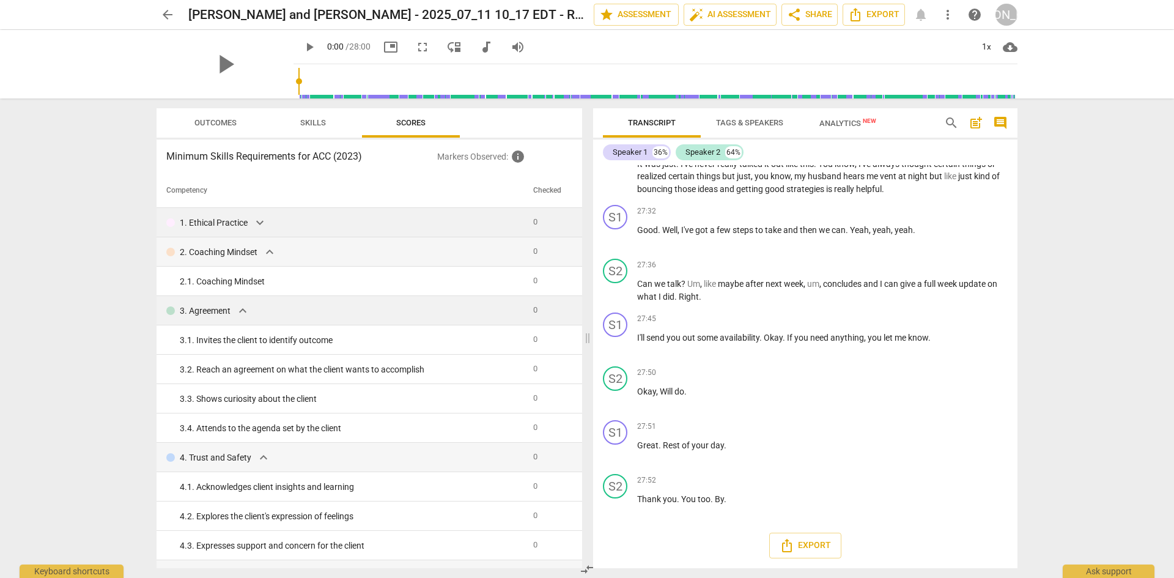
click at [242, 314] on span "expand_more" at bounding box center [243, 310] width 15 height 15
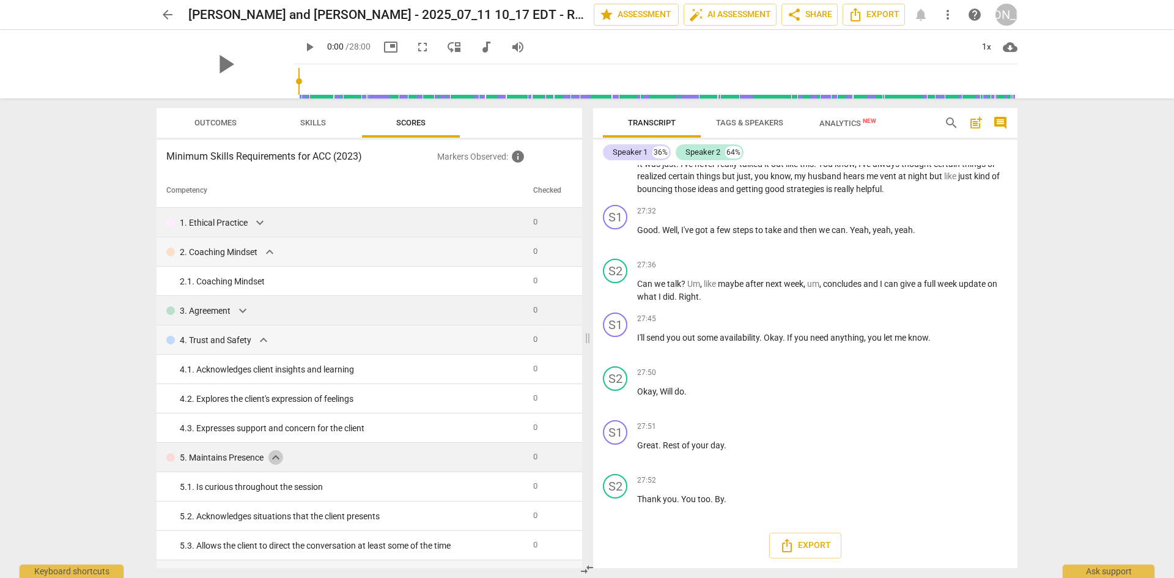
click at [278, 460] on span "expand_more" at bounding box center [276, 457] width 15 height 15
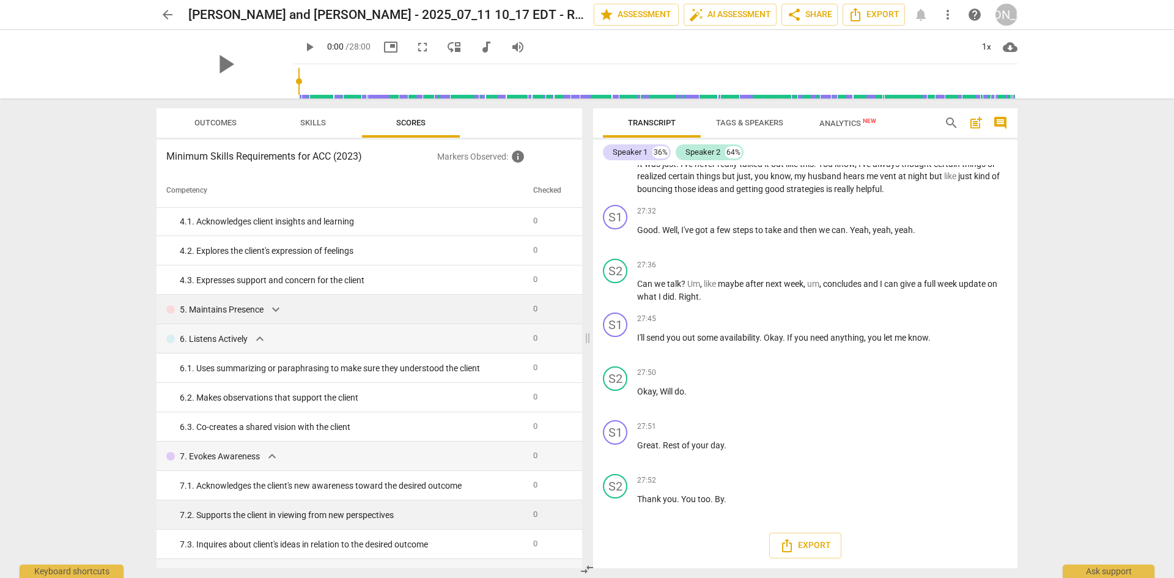
scroll to position [184, 0]
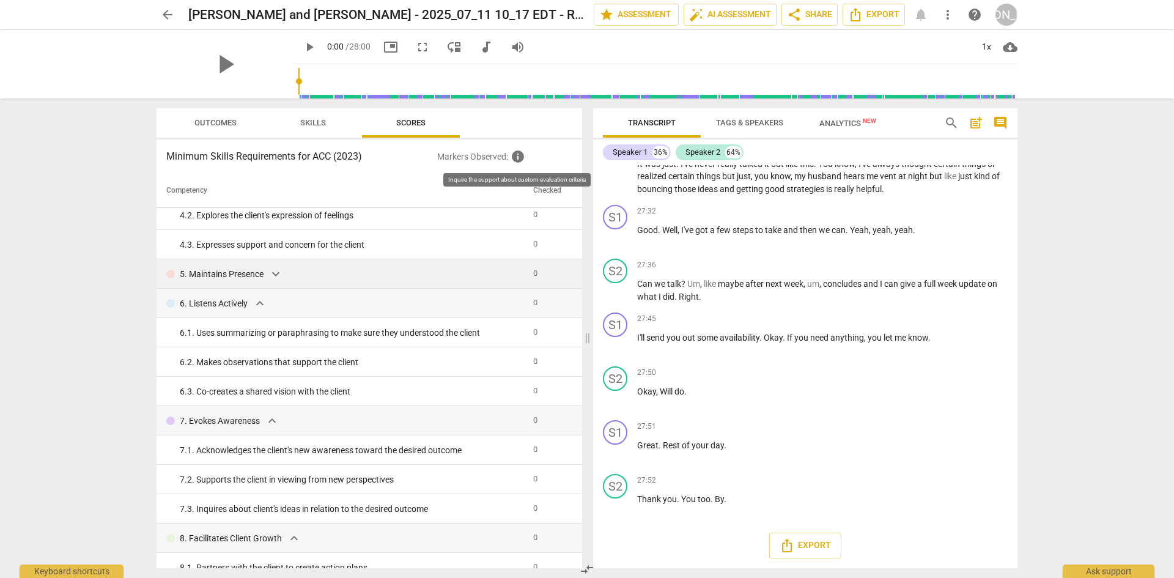
click at [520, 160] on span "info" at bounding box center [518, 156] width 15 height 15
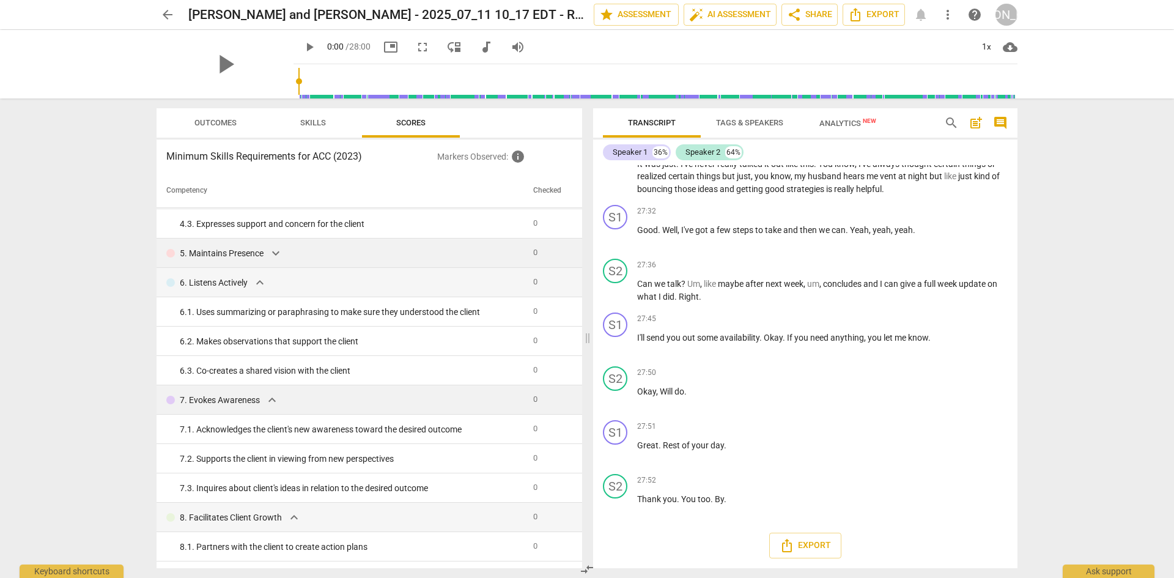
scroll to position [257, 0]
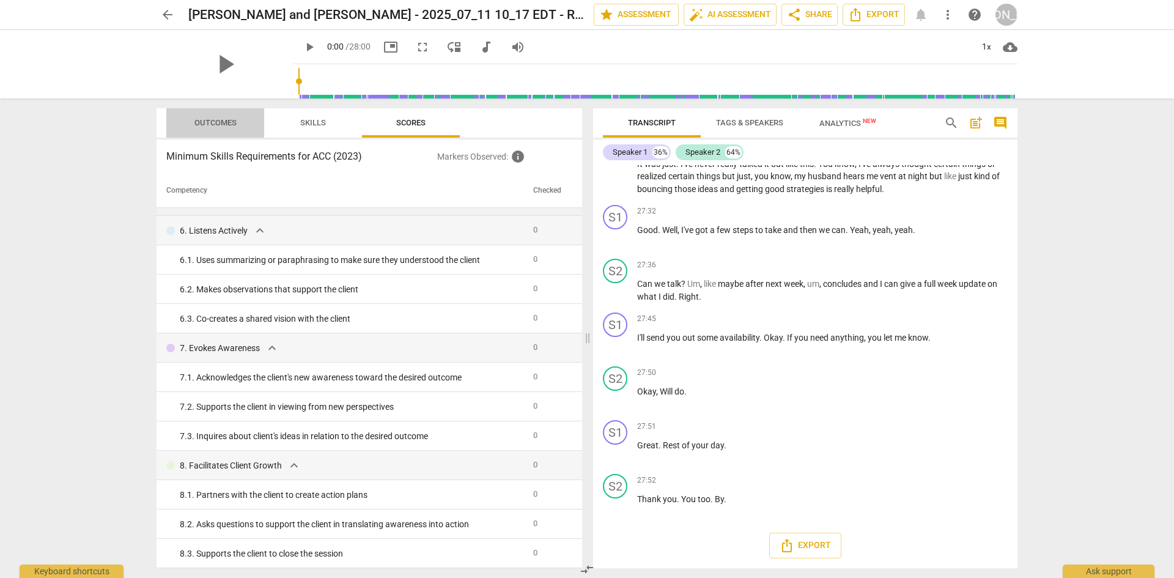
click at [235, 119] on span "Outcomes" at bounding box center [216, 122] width 42 height 9
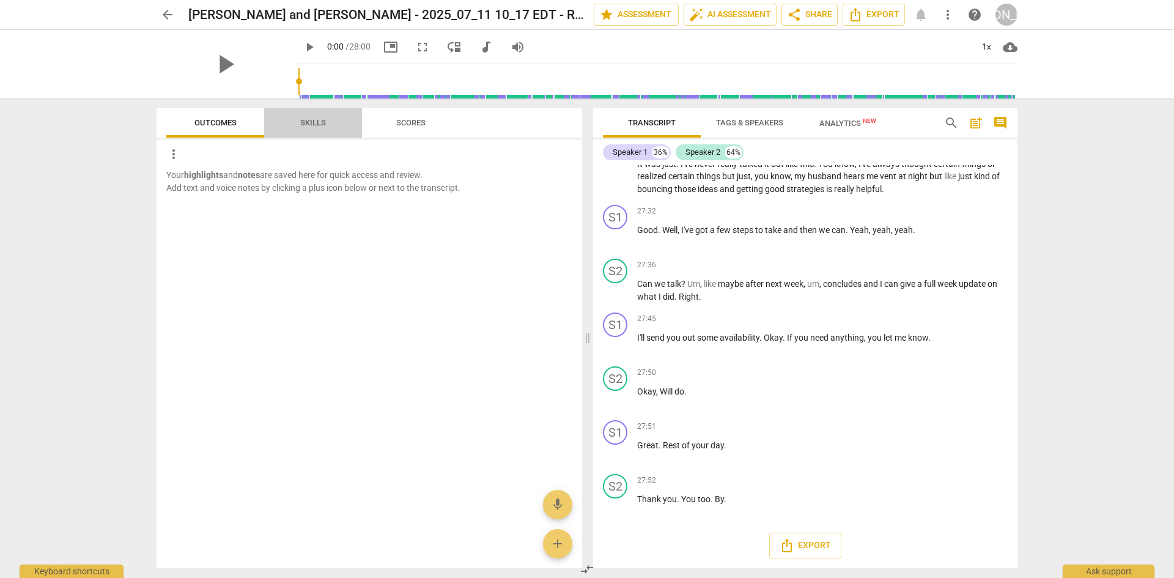
click at [312, 130] on span "Skills" at bounding box center [313, 123] width 55 height 17
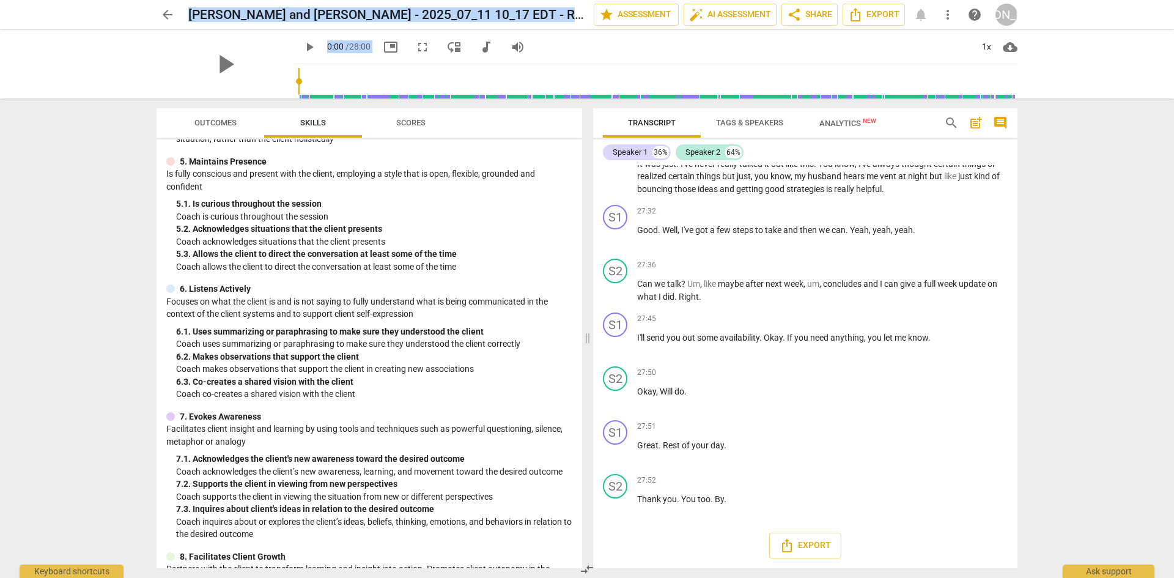
scroll to position [555, 0]
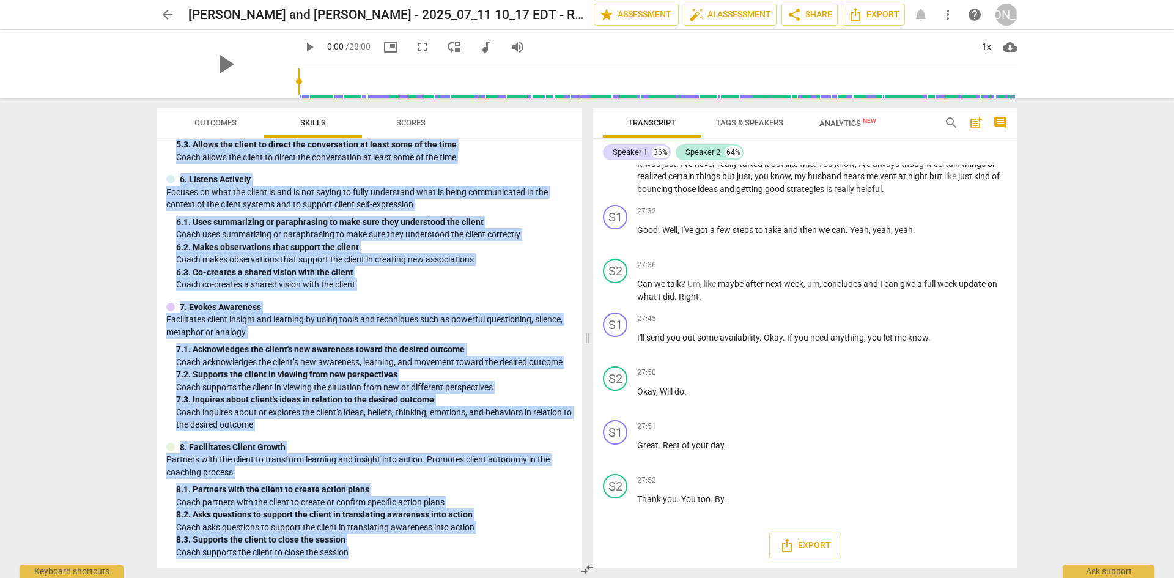
drag, startPoint x: 161, startPoint y: 166, endPoint x: 369, endPoint y: 561, distance: 446.6
click at [373, 563] on div "Minimum Skills Requirements for ACC (2023) visibility 1. Demonstrates Ethical P…" at bounding box center [370, 353] width 426 height 429
copy div "Minimum Skills Requirements for ACC (2023) visibility 1. Demonstrates Ethical P…"
click at [428, 461] on p "Partners with the client to transform learning and insight into action. Promote…" at bounding box center [369, 465] width 406 height 25
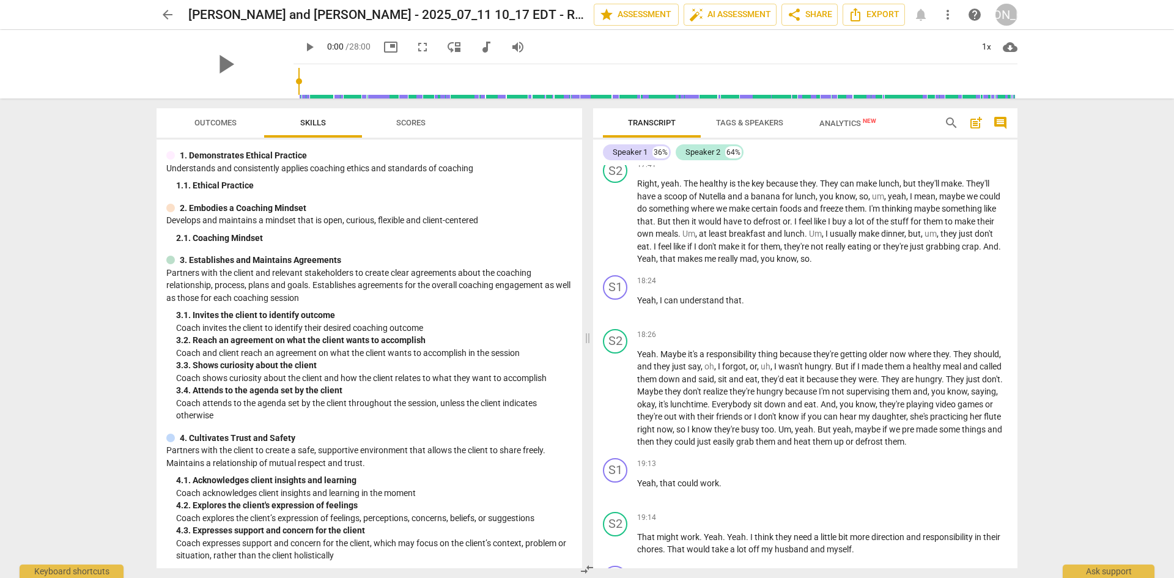
scroll to position [0, 0]
